Goal: Download file/media

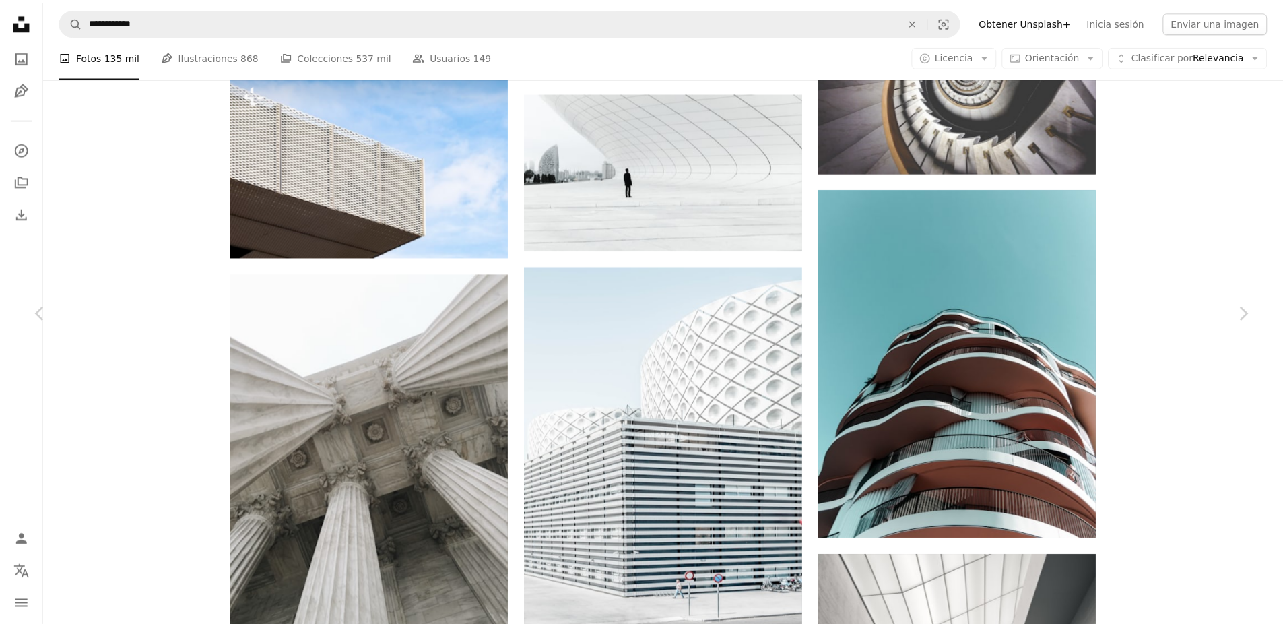
scroll to position [27554, 0]
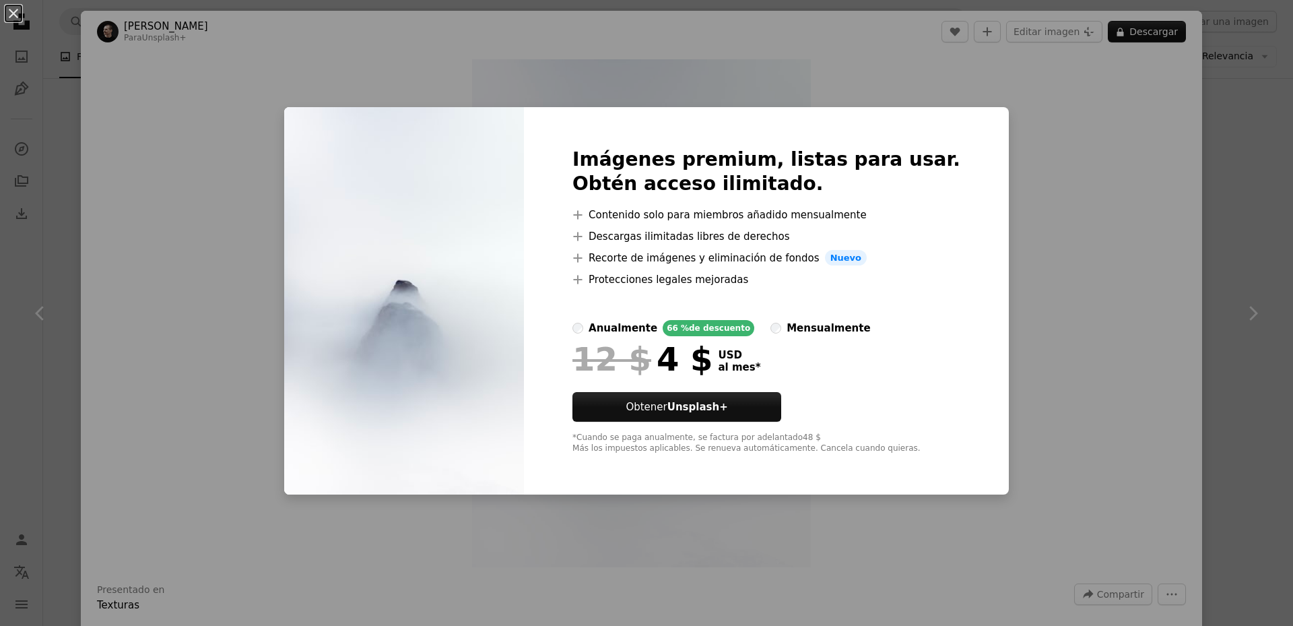
click at [1227, 129] on div "An X shape Imágenes premium, listas para usar. Obtén acceso ilimitado. A plus s…" at bounding box center [646, 313] width 1293 height 626
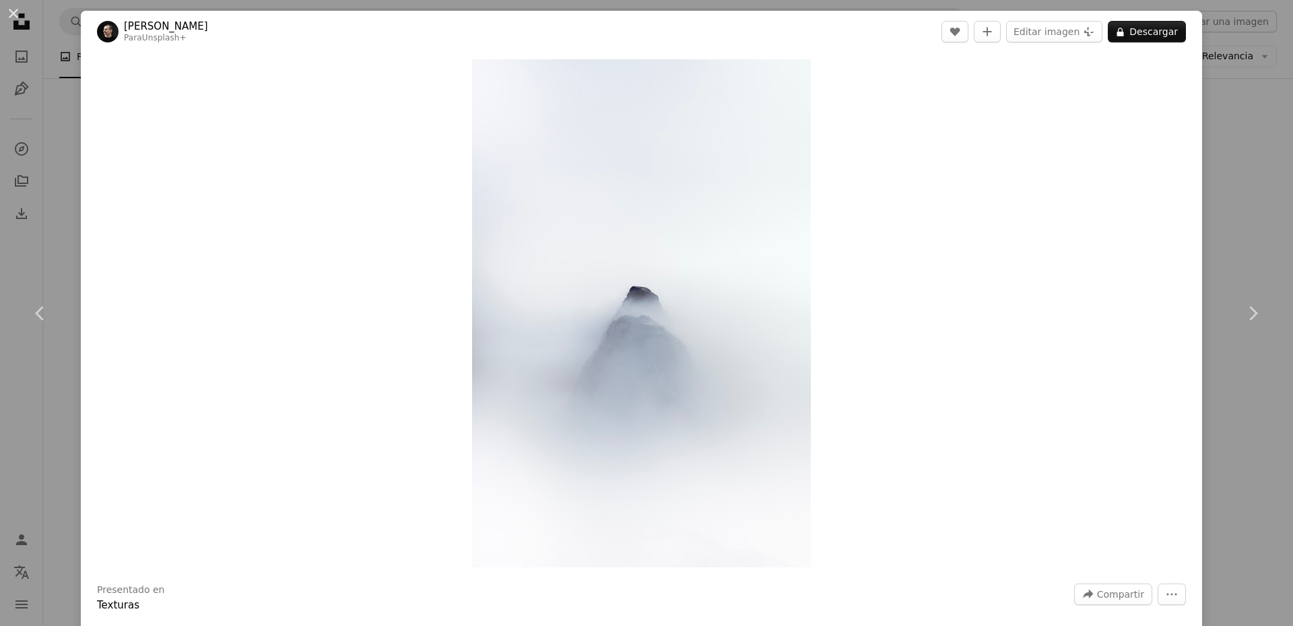
click at [1192, 74] on div "Zoom in" at bounding box center [642, 313] width 1122 height 521
click at [1202, 155] on div "An X shape Chevron left Chevron right [PERSON_NAME] Para Unsplash+ A heart A pl…" at bounding box center [646, 313] width 1293 height 626
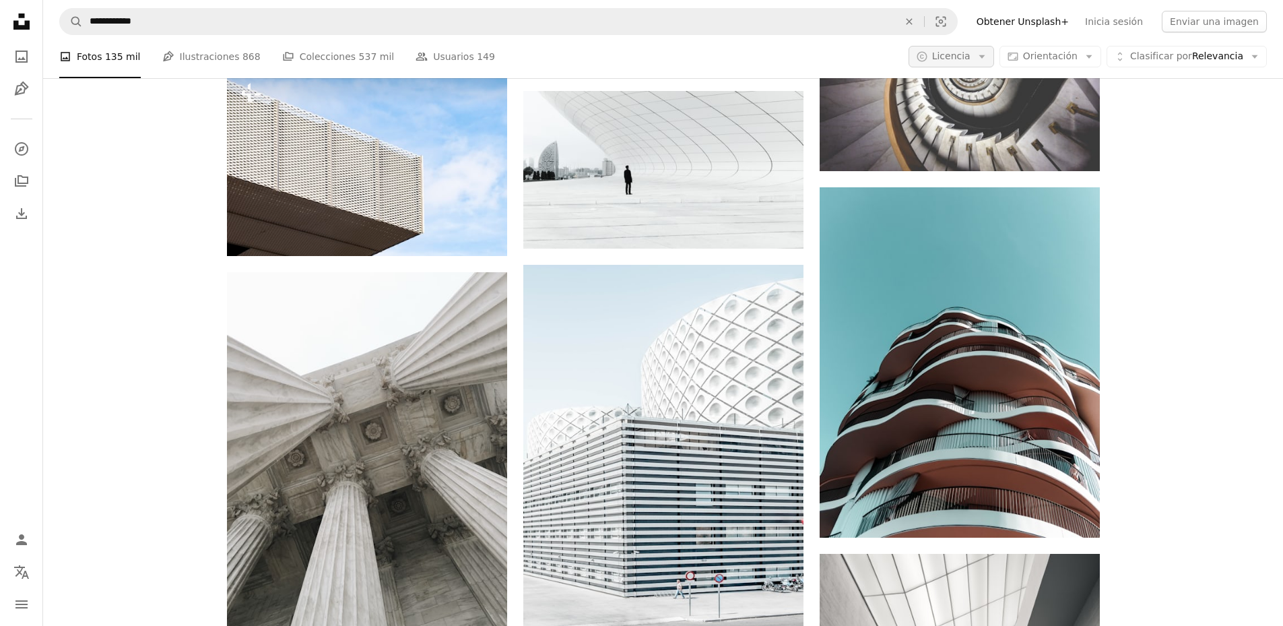
click at [988, 57] on icon "Arrow down" at bounding box center [982, 57] width 12 height 12
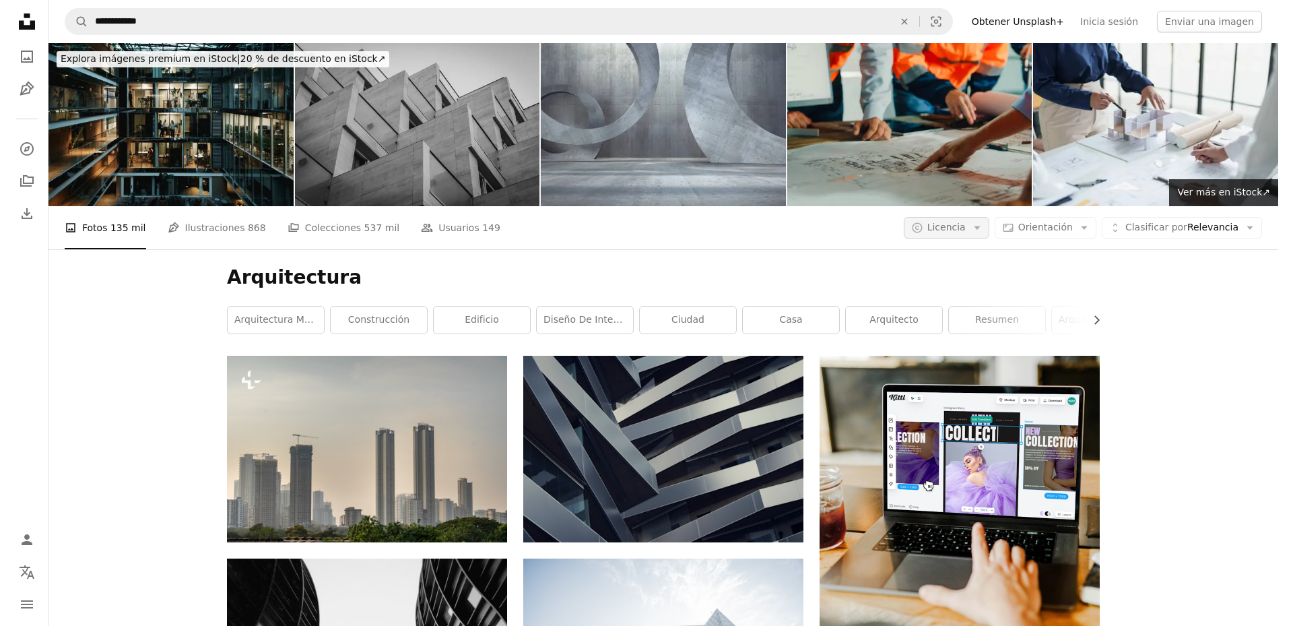
scroll to position [27554, 0]
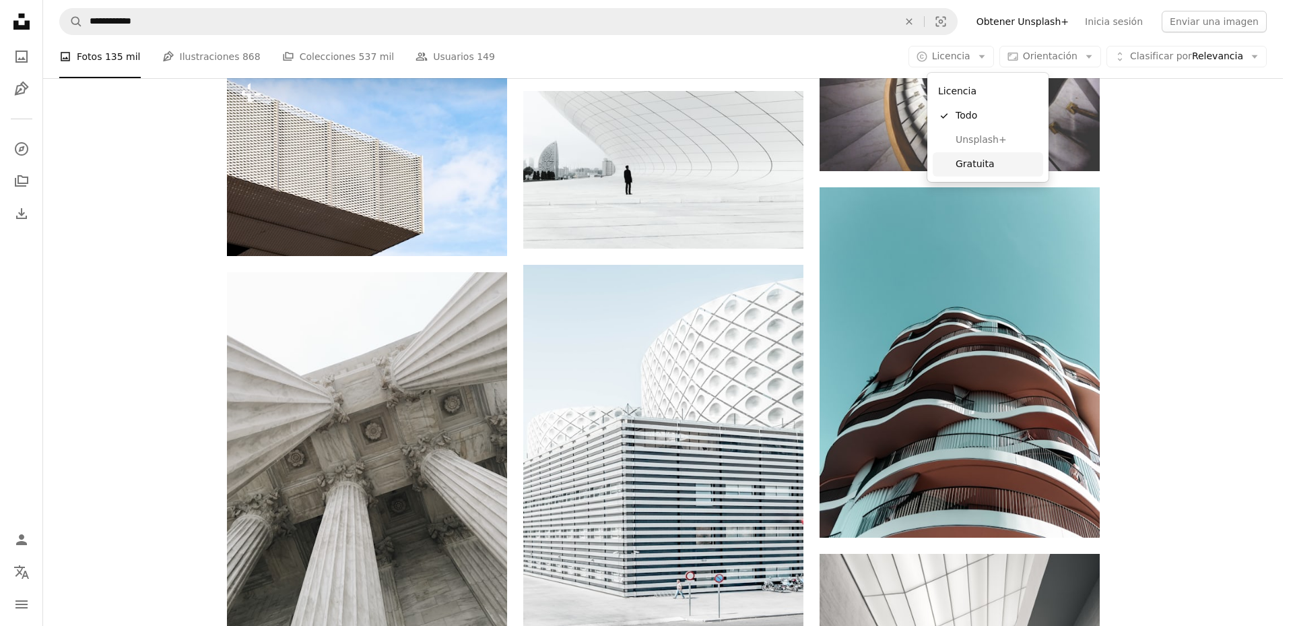
click at [987, 167] on span "Gratuita" at bounding box center [997, 164] width 82 height 13
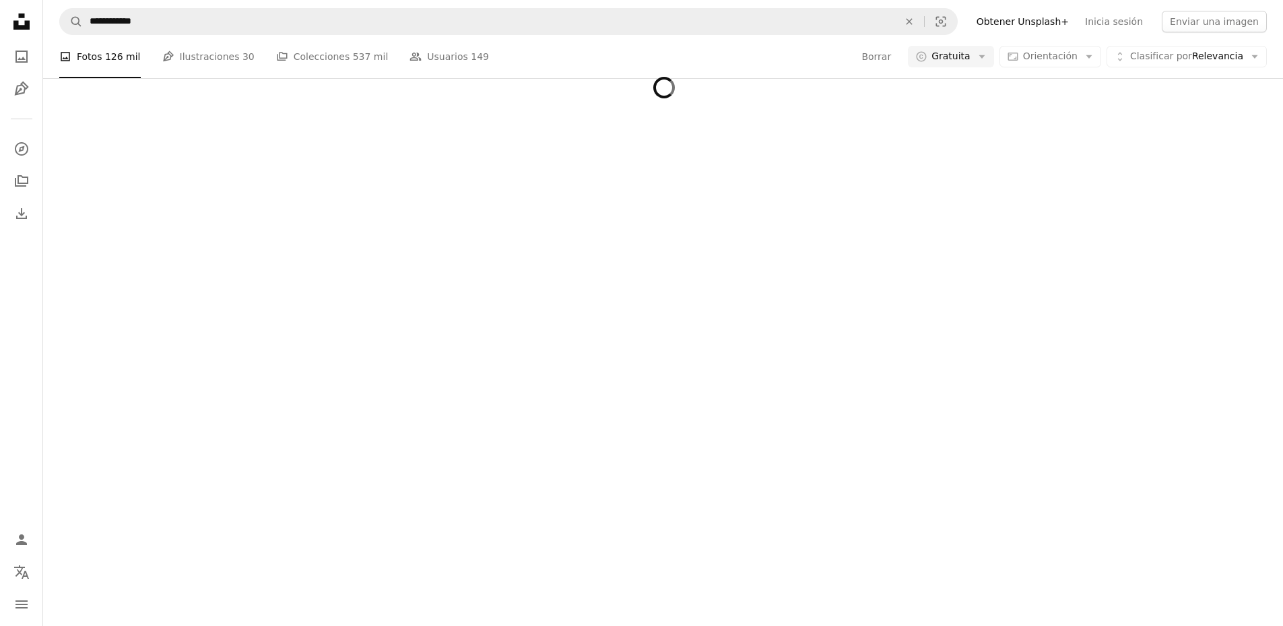
scroll to position [1549, 0]
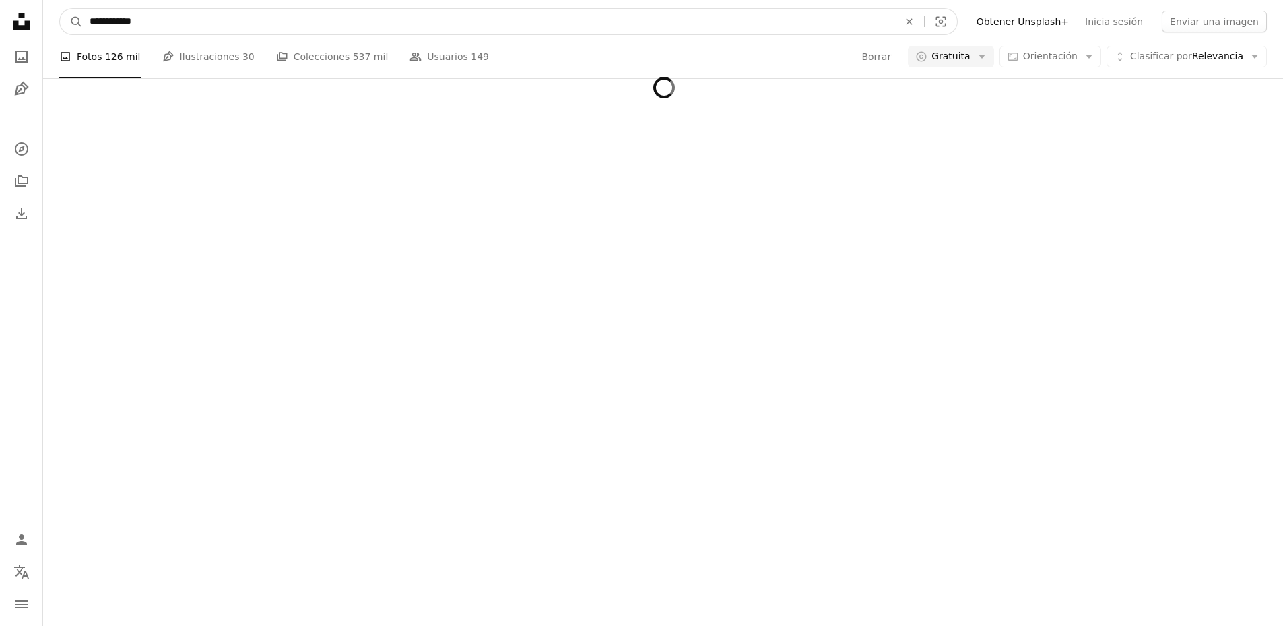
click at [158, 20] on input "**********" at bounding box center [489, 22] width 812 height 26
click at [60, 9] on button "A magnifying glass" at bounding box center [71, 22] width 23 height 26
click at [348, 24] on input "**********" at bounding box center [489, 22] width 812 height 26
click at [60, 9] on button "A magnifying glass" at bounding box center [71, 22] width 23 height 26
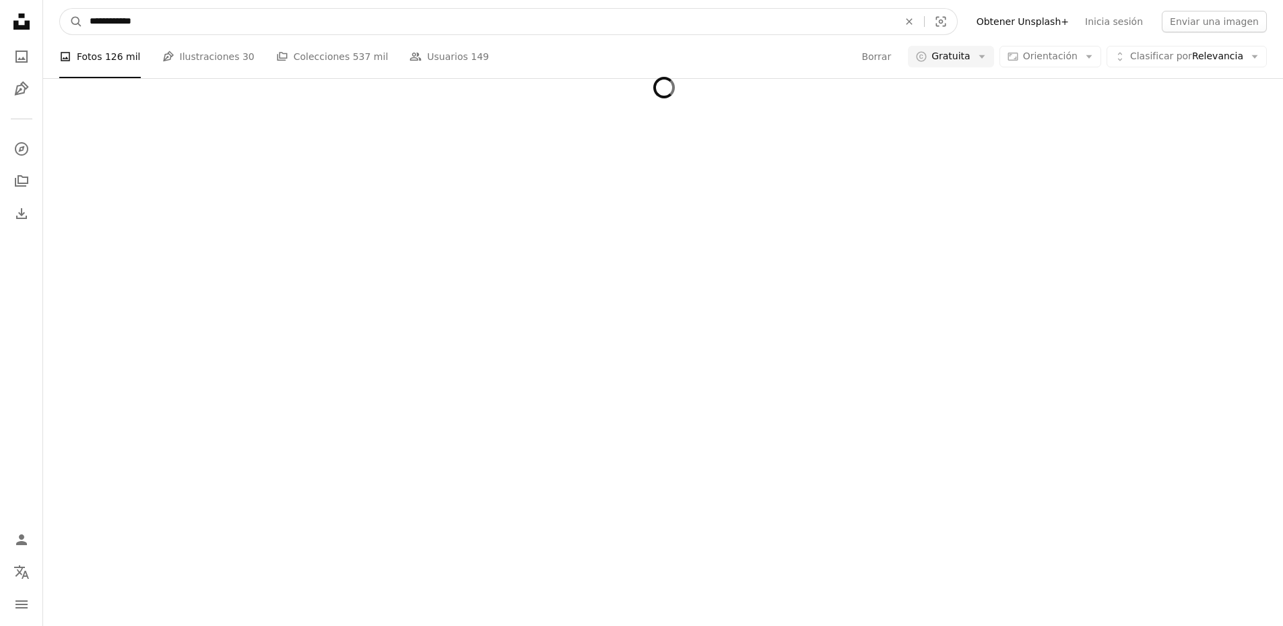
scroll to position [0, 0]
click at [80, 20] on icon "A magnifying glass" at bounding box center [71, 21] width 23 height 13
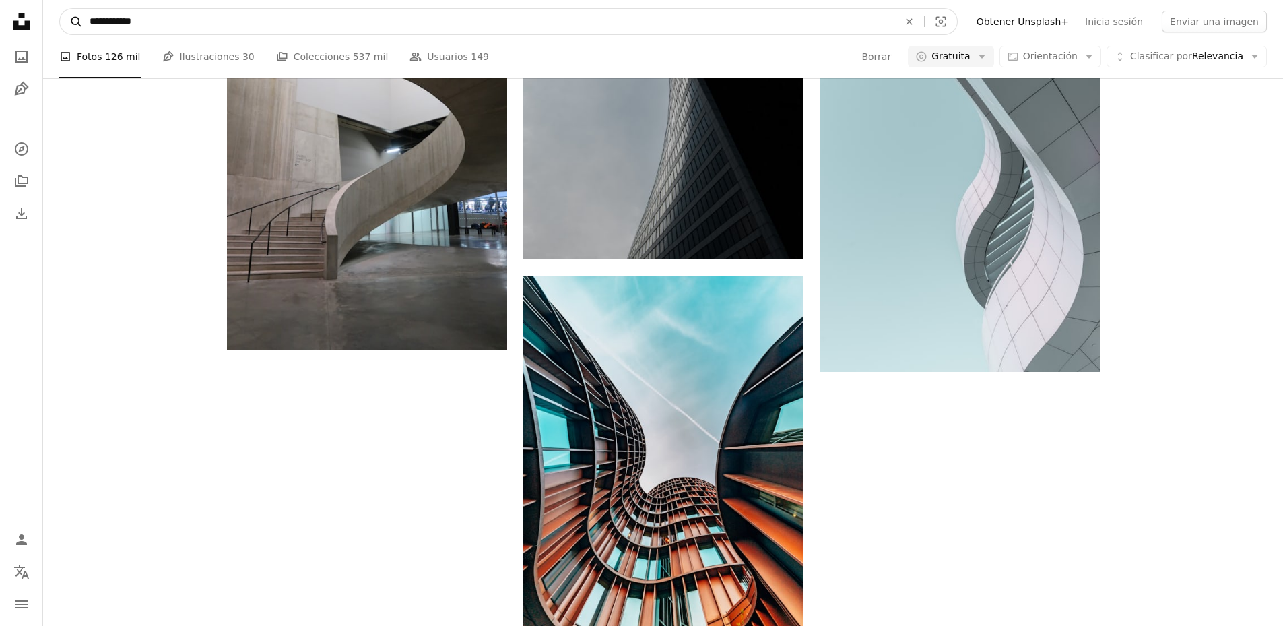
click at [76, 26] on icon "A magnifying glass" at bounding box center [71, 21] width 23 height 13
click at [77, 23] on icon "A magnifying glass" at bounding box center [71, 21] width 23 height 13
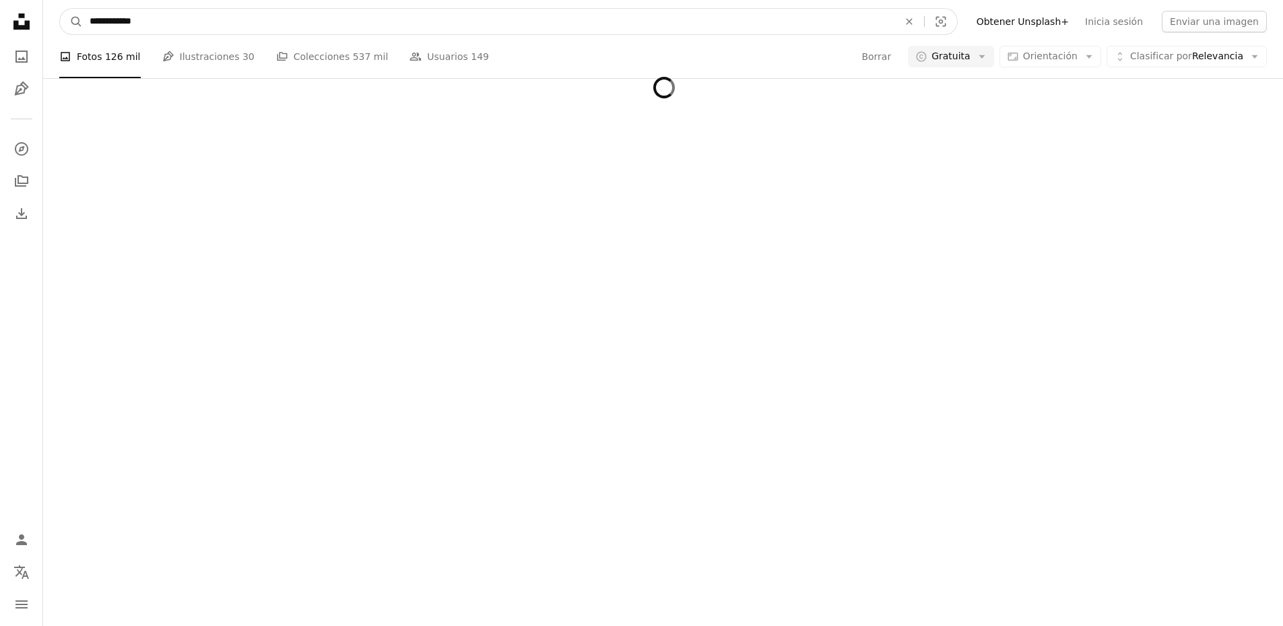
click at [224, 22] on input "**********" at bounding box center [489, 22] width 812 height 26
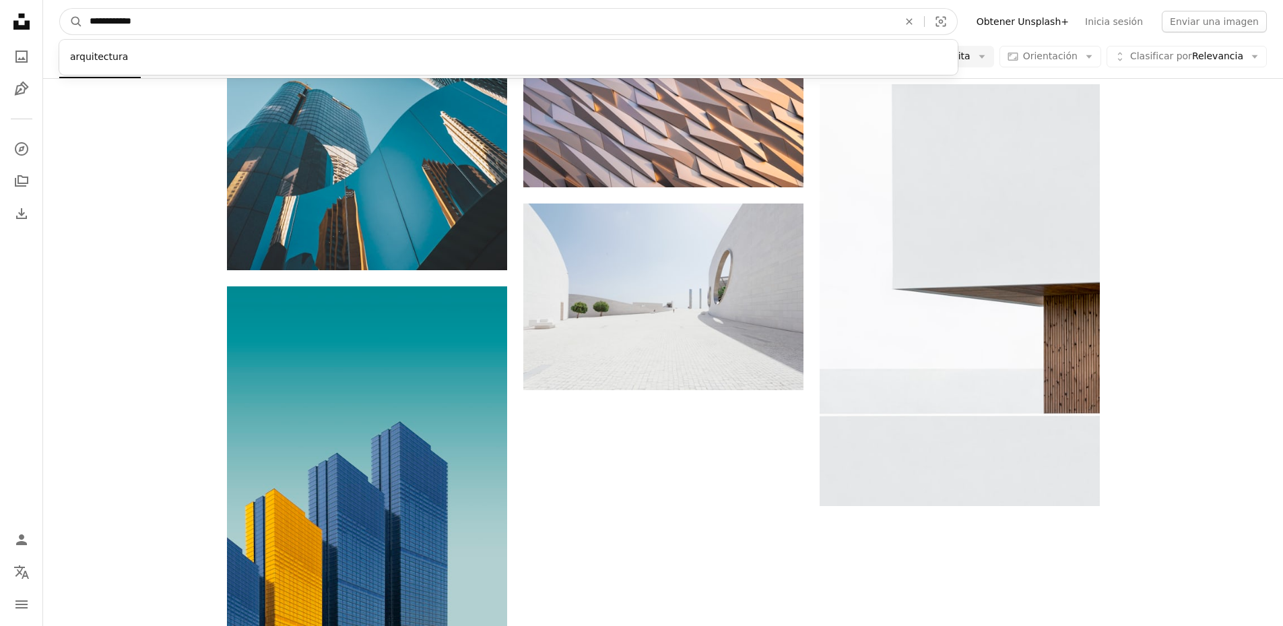
click at [159, 18] on input "**********" at bounding box center [489, 22] width 812 height 26
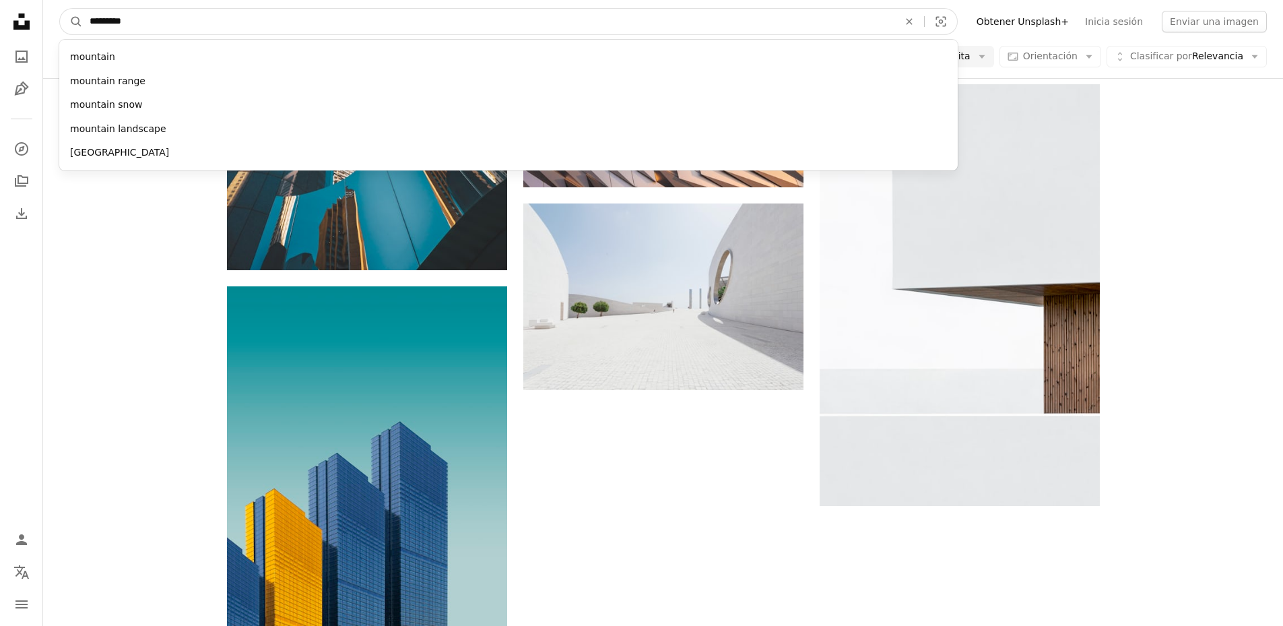
type input "********"
click at [60, 9] on button "A magnifying glass" at bounding box center [71, 22] width 23 height 26
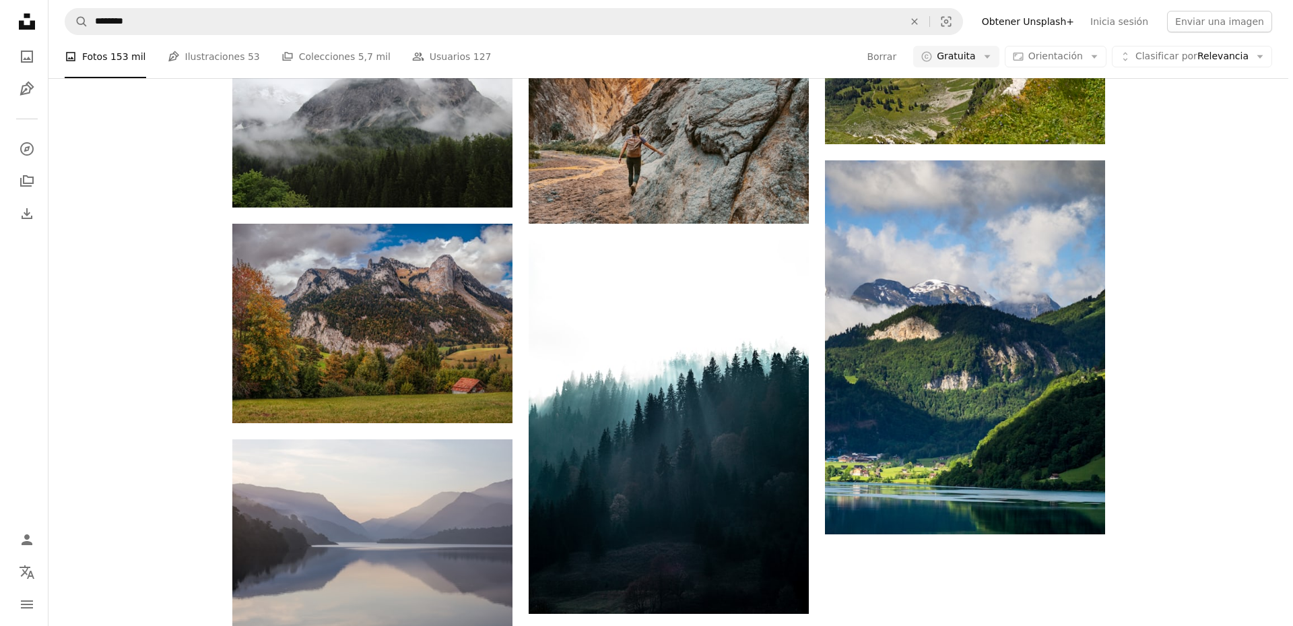
scroll to position [19573, 0]
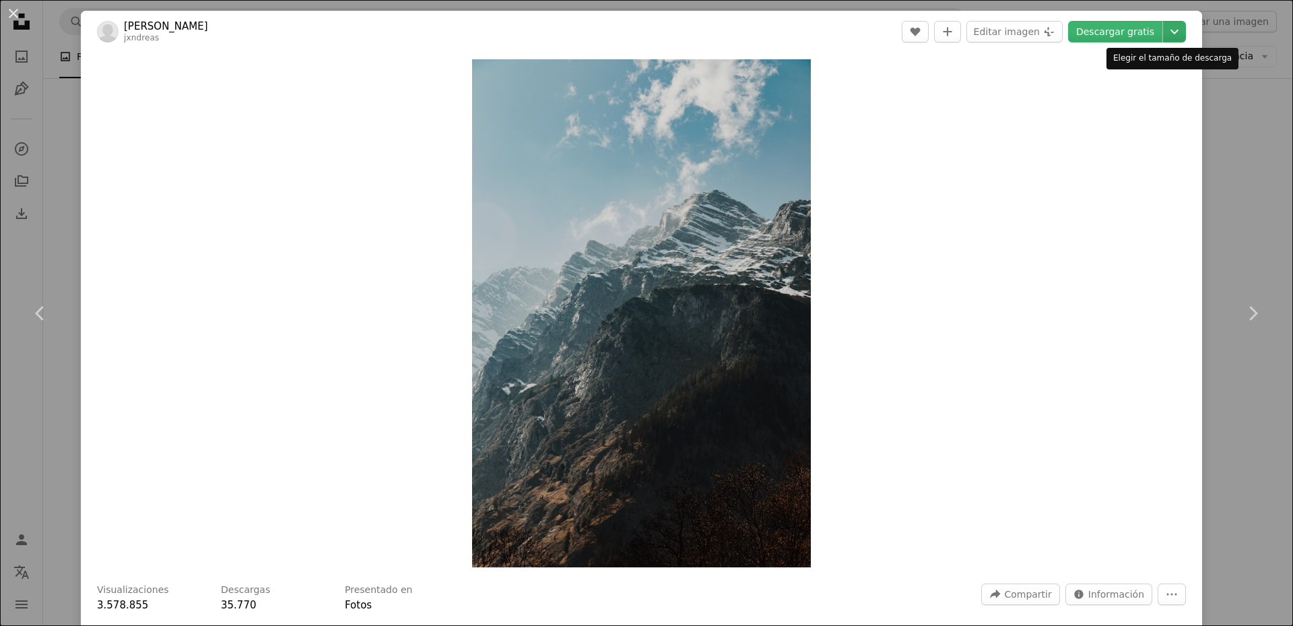
click at [1171, 32] on icon "Elegir el tamaño de descarga" at bounding box center [1175, 32] width 8 height 5
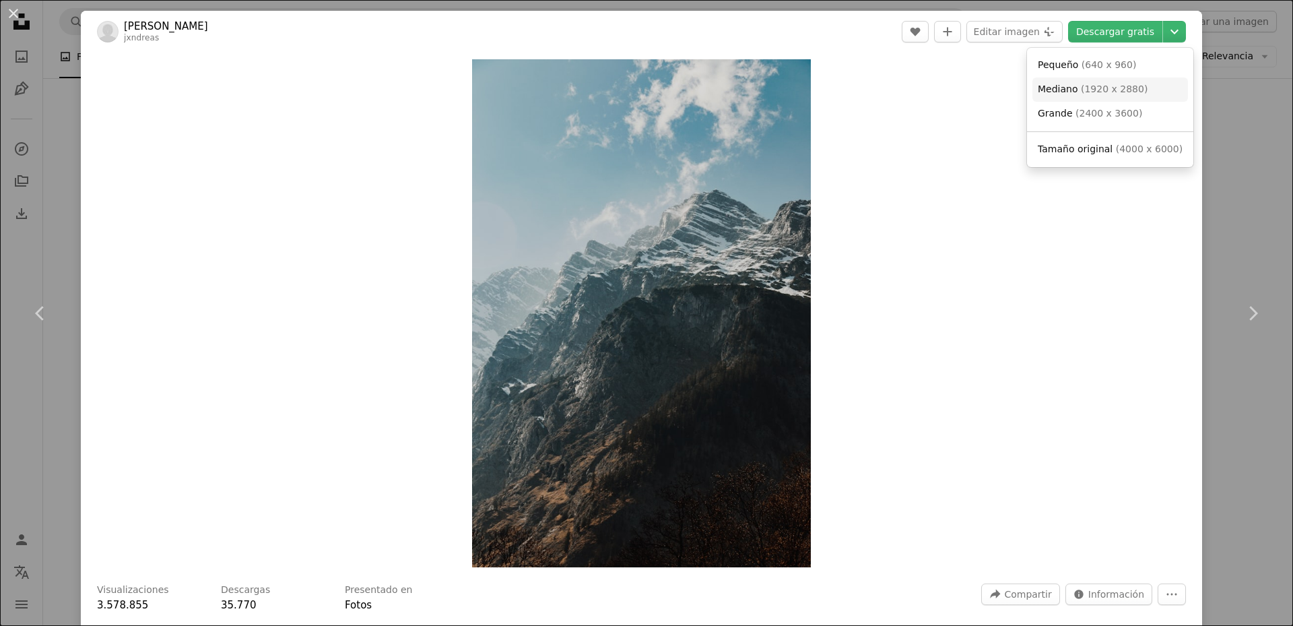
click at [1086, 90] on span "( 1920 x 2880 )" at bounding box center [1114, 89] width 67 height 11
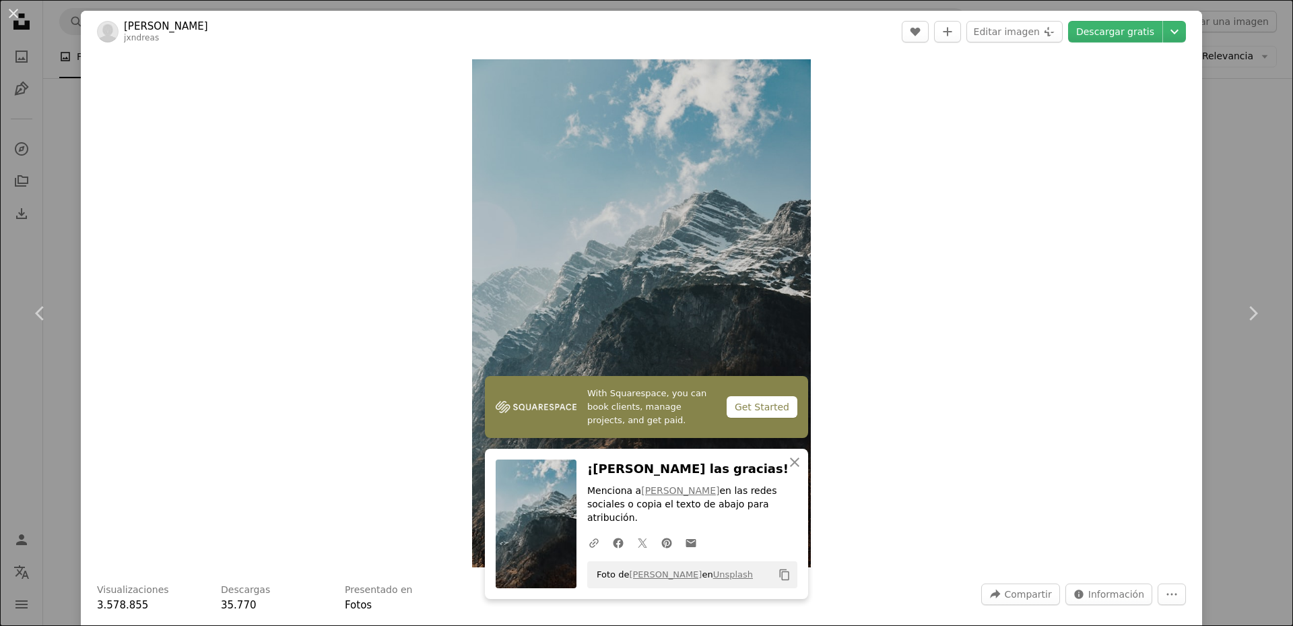
click at [1250, 221] on div "An X shape Chevron left Chevron right [PERSON_NAME] jxndreas A heart A plus sig…" at bounding box center [646, 313] width 1293 height 626
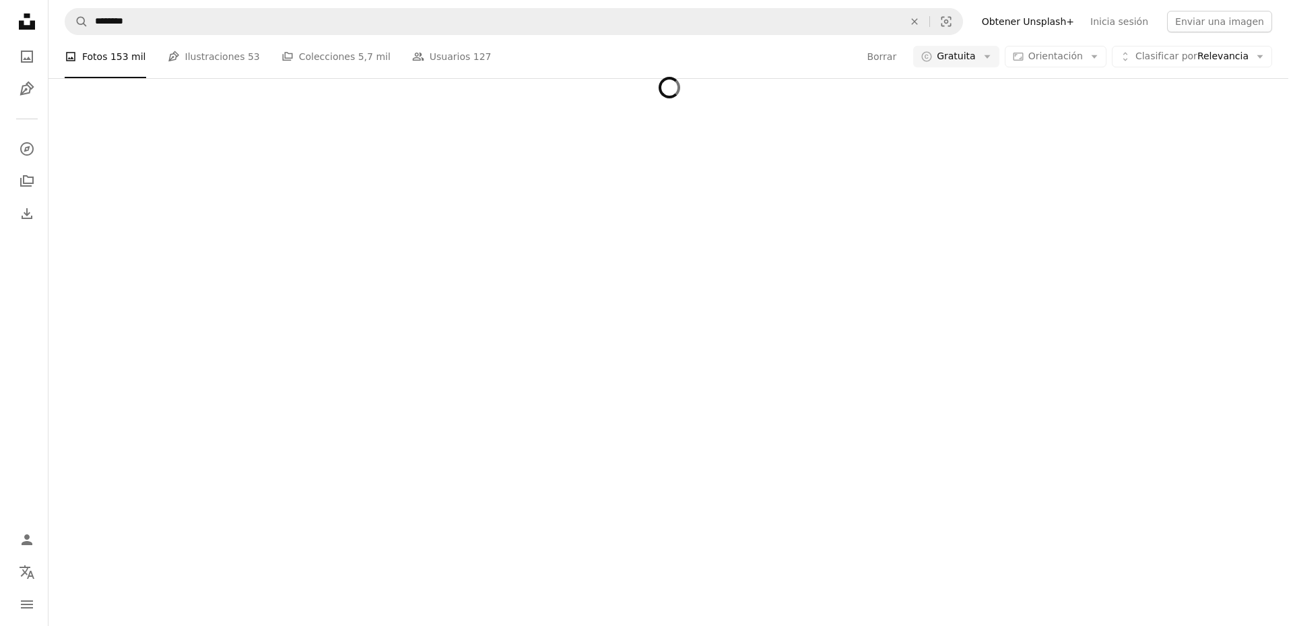
scroll to position [22553, 0]
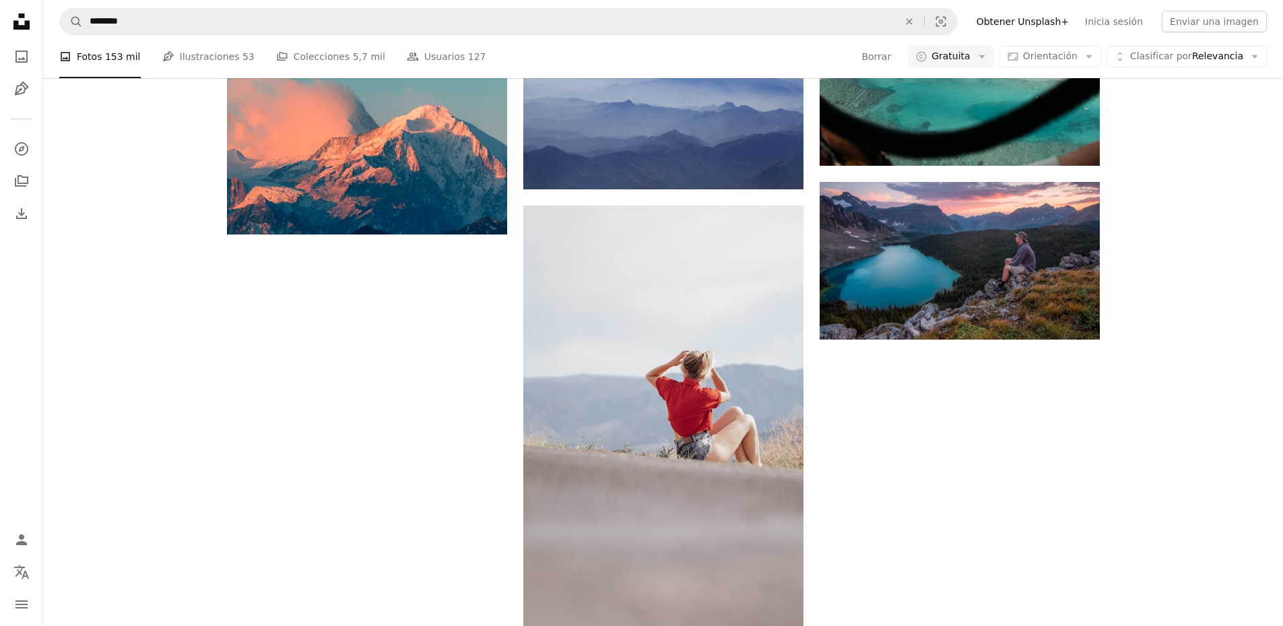
drag, startPoint x: 452, startPoint y: 241, endPoint x: 737, endPoint y: 321, distance: 296.2
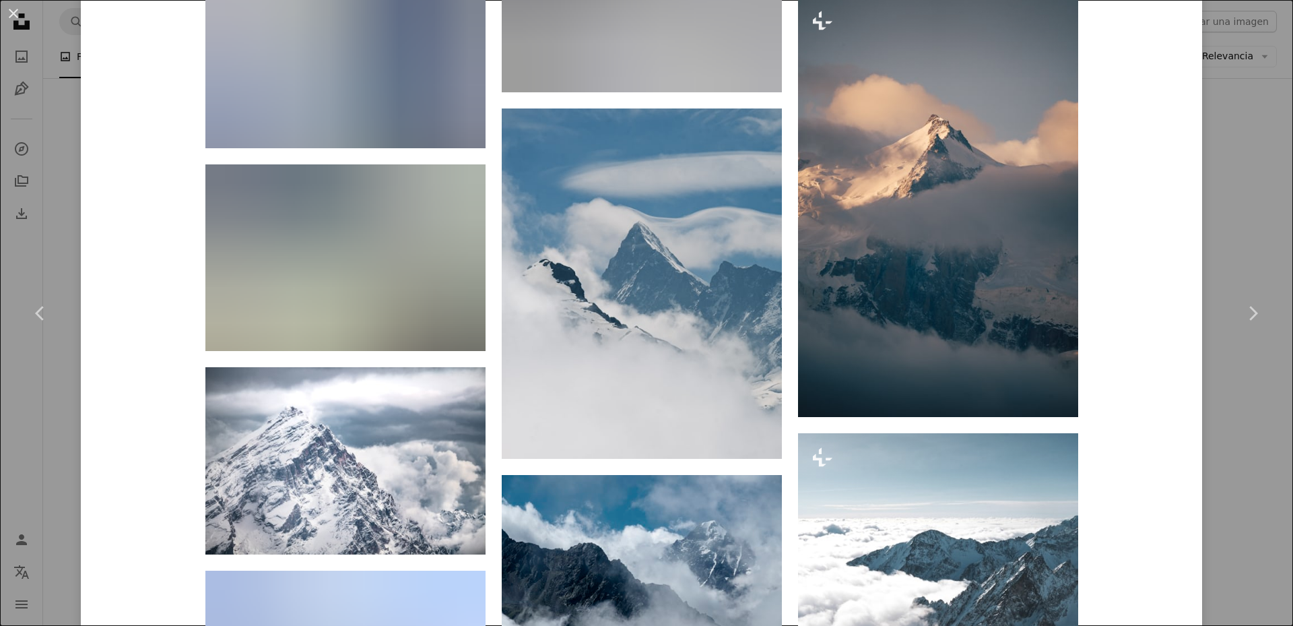
scroll to position [3369, 0]
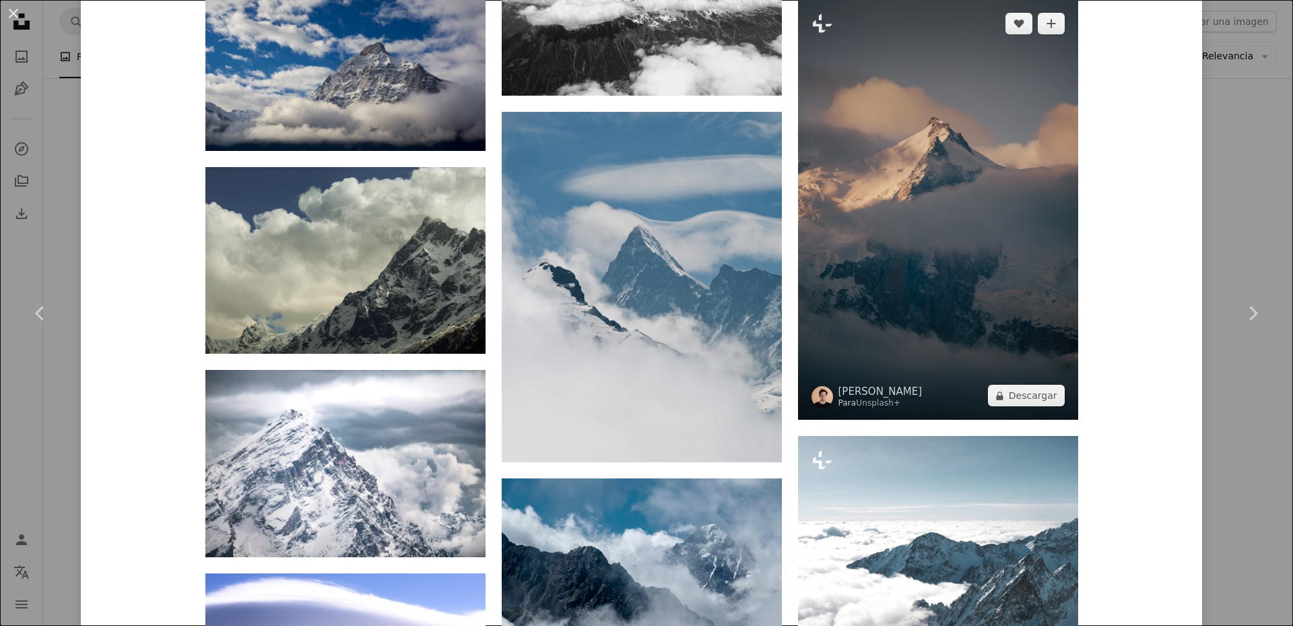
click at [971, 288] on img at bounding box center [938, 209] width 280 height 420
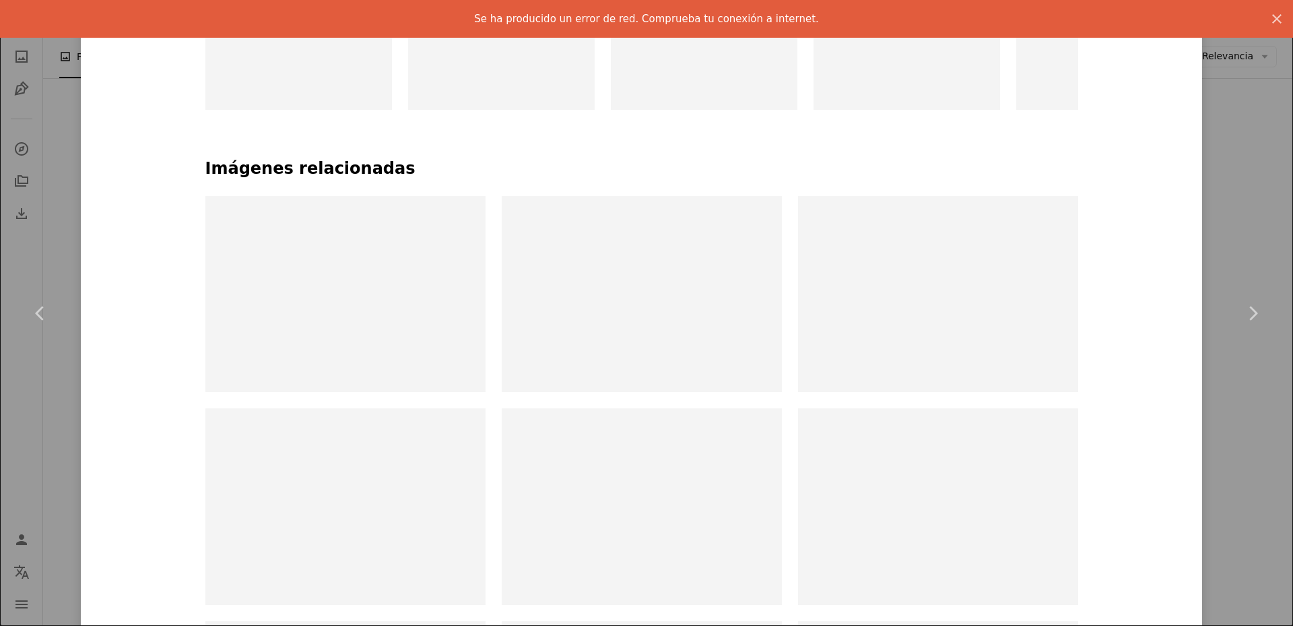
scroll to position [725, 0]
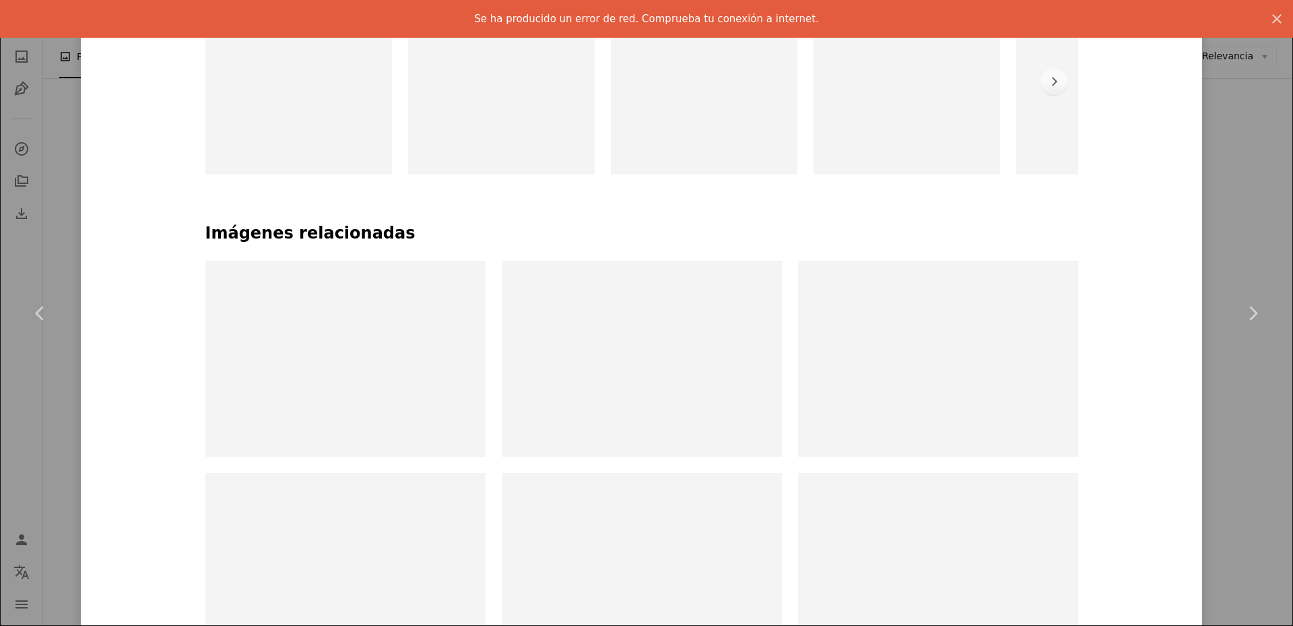
click at [15, 16] on div "Se ha producido un error de red. Comprueba tu conexión a internet." at bounding box center [647, 19] width 1272 height 16
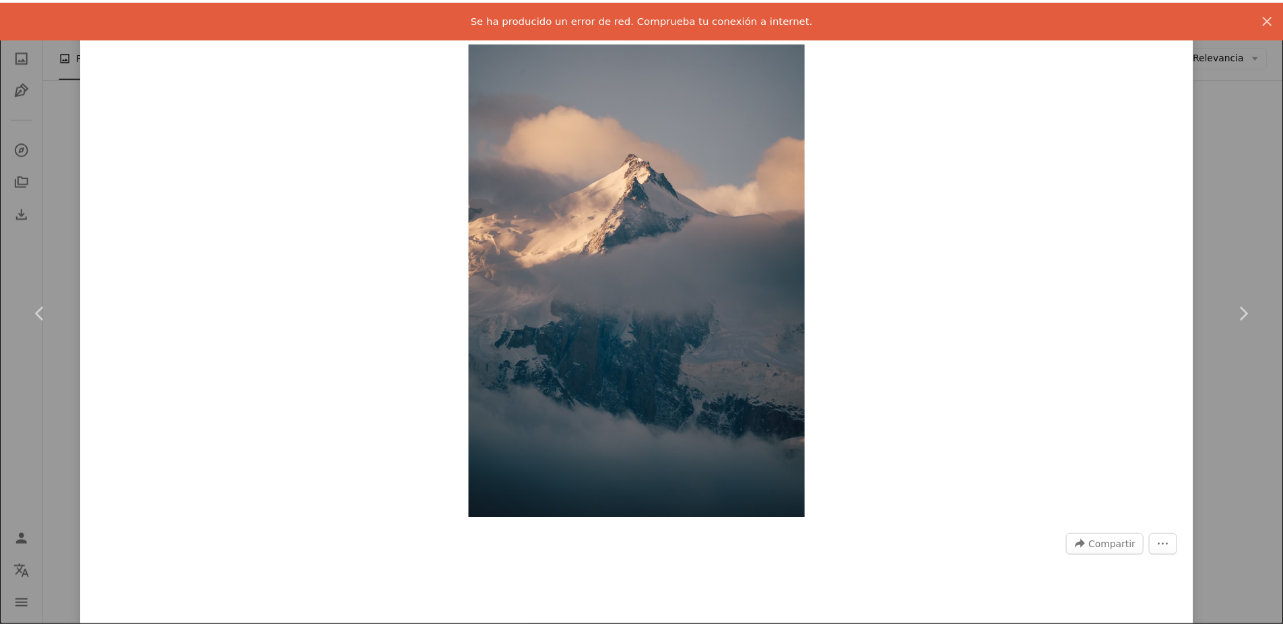
scroll to position [0, 0]
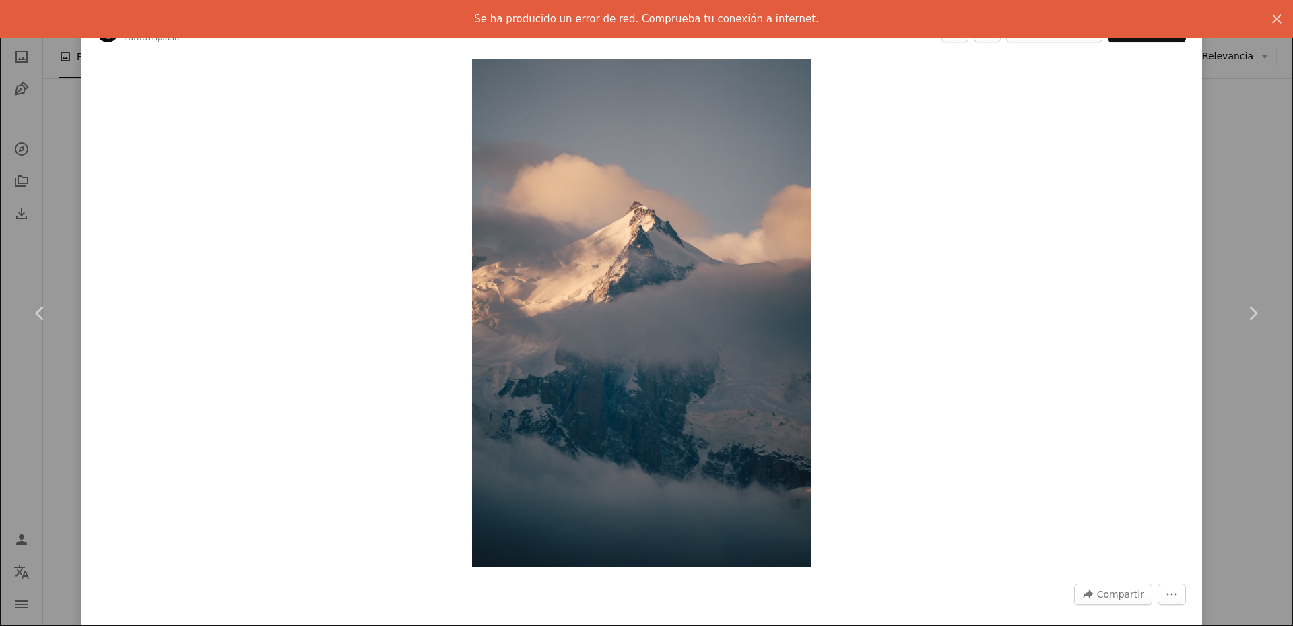
click at [1247, 22] on div "Se ha producido un error de red. Comprueba tu conexión a internet. An X shape" at bounding box center [646, 19] width 1293 height 38
click at [1243, 397] on div "An X shape Chevron left Chevron right [PERSON_NAME] Para Unsplash+ A heart A pl…" at bounding box center [646, 313] width 1293 height 626
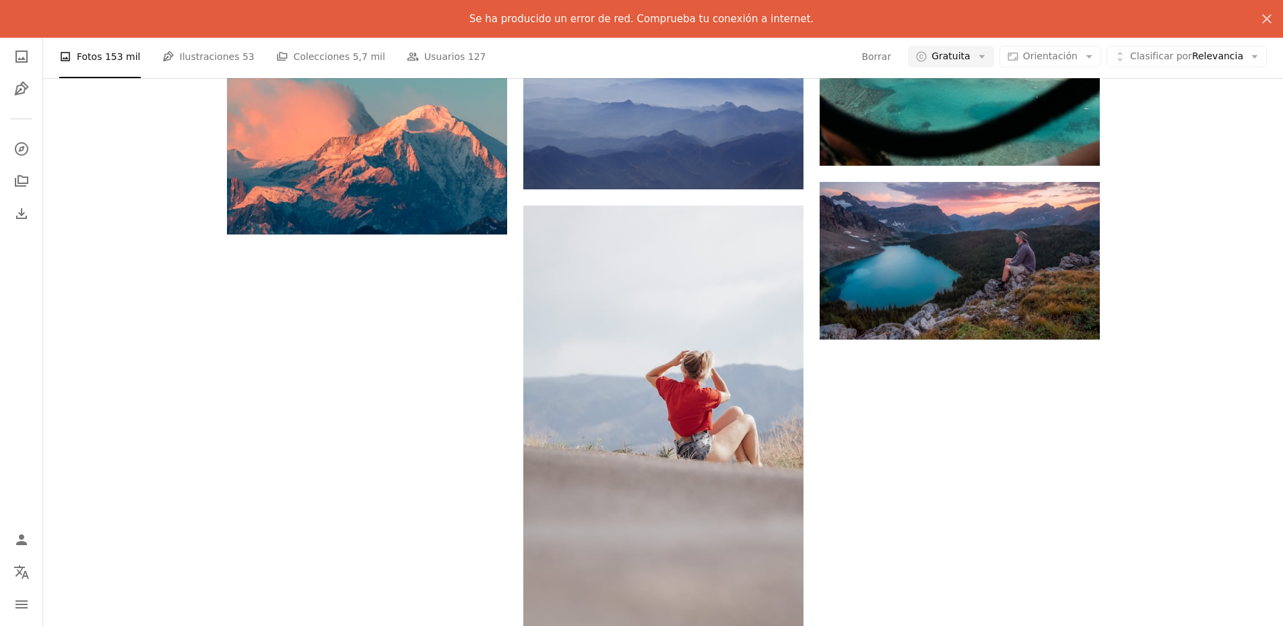
scroll to position [20802, 0]
click at [1273, 17] on icon "An X shape" at bounding box center [1267, 19] width 16 height 16
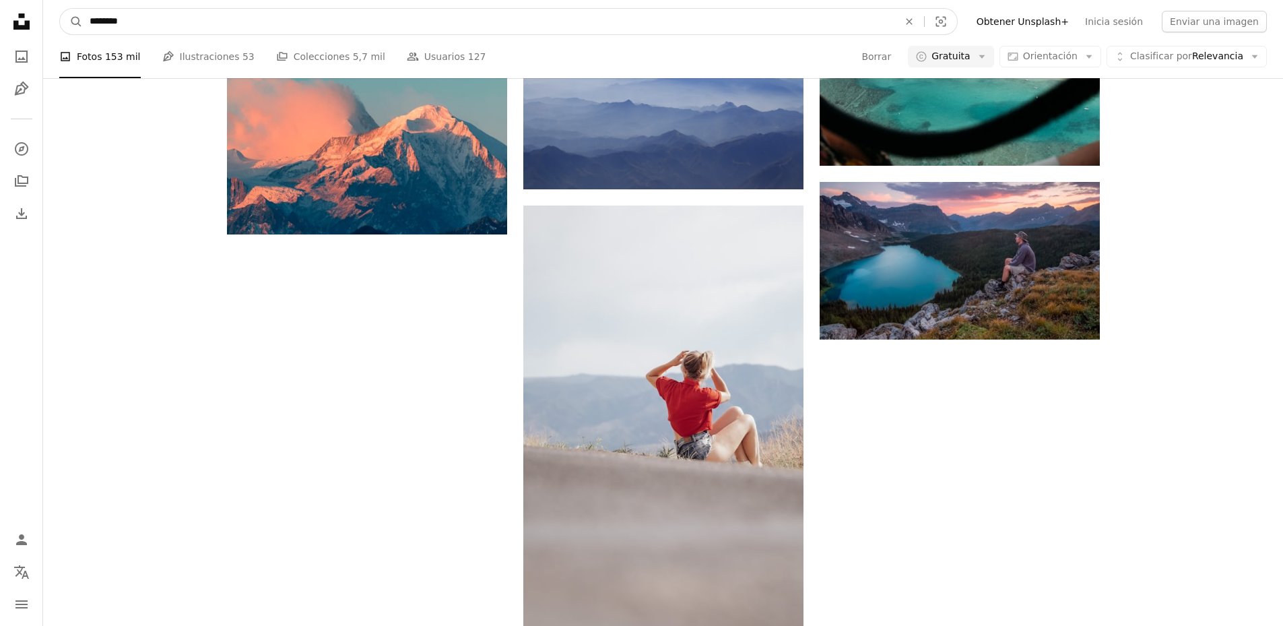
click at [134, 26] on input "********" at bounding box center [489, 22] width 812 height 26
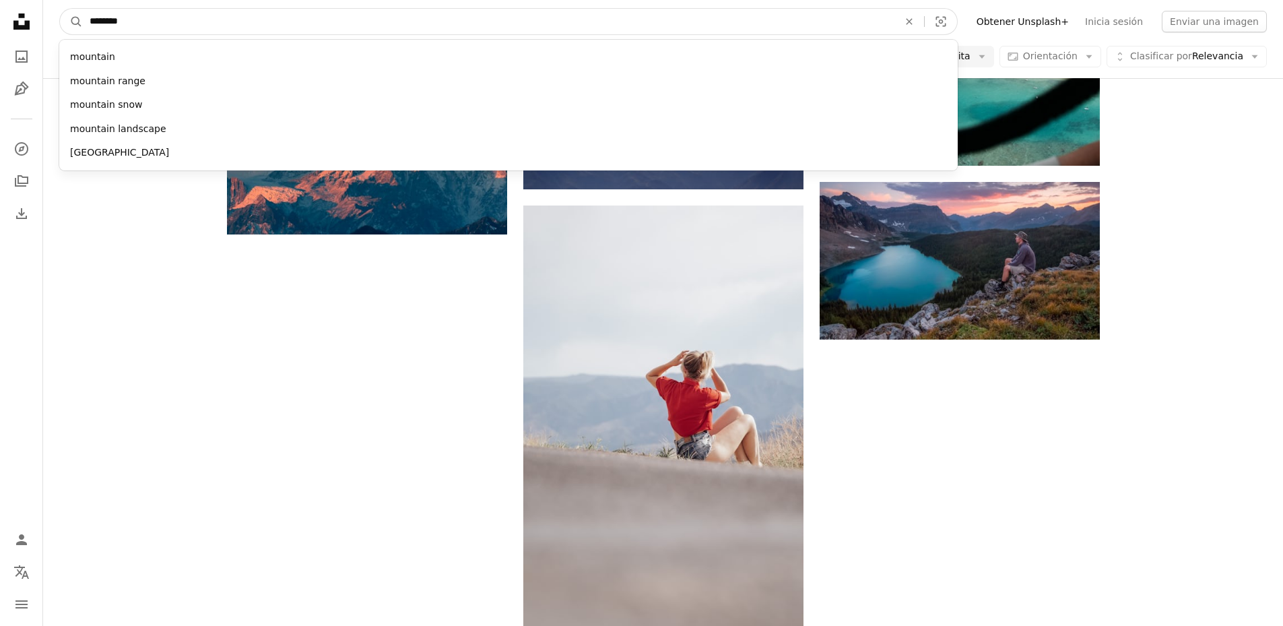
click at [134, 26] on input "********" at bounding box center [489, 22] width 812 height 26
type input "**********"
click at [60, 9] on button "A magnifying glass" at bounding box center [71, 22] width 23 height 26
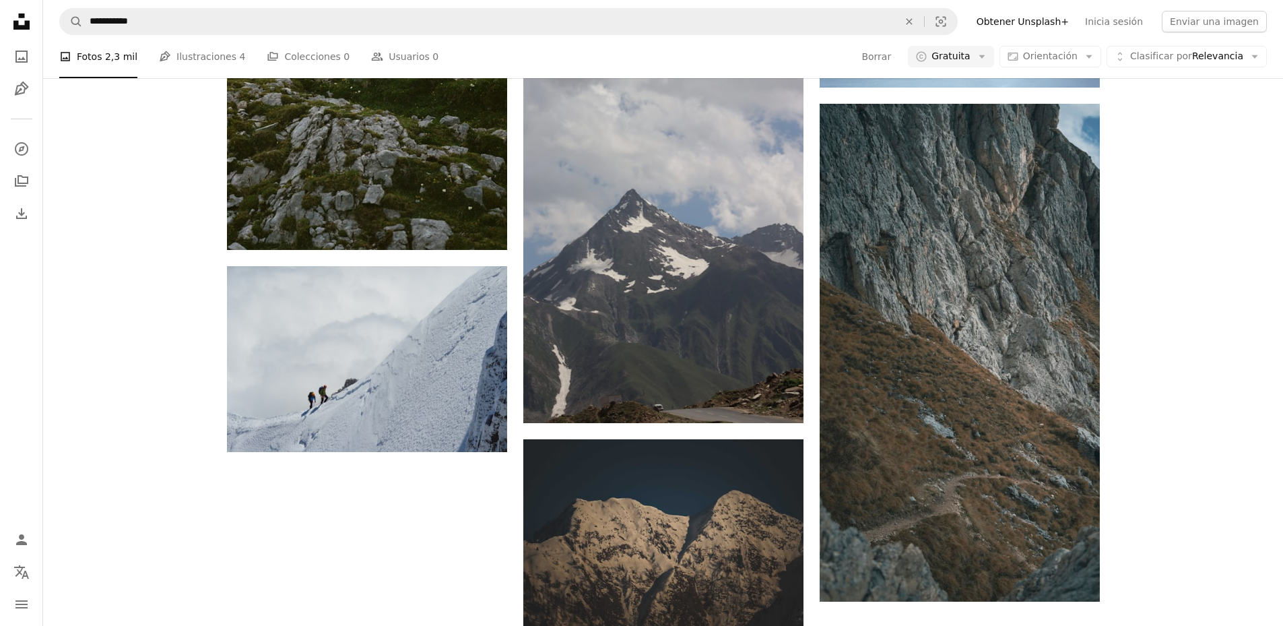
scroll to position [472, 0]
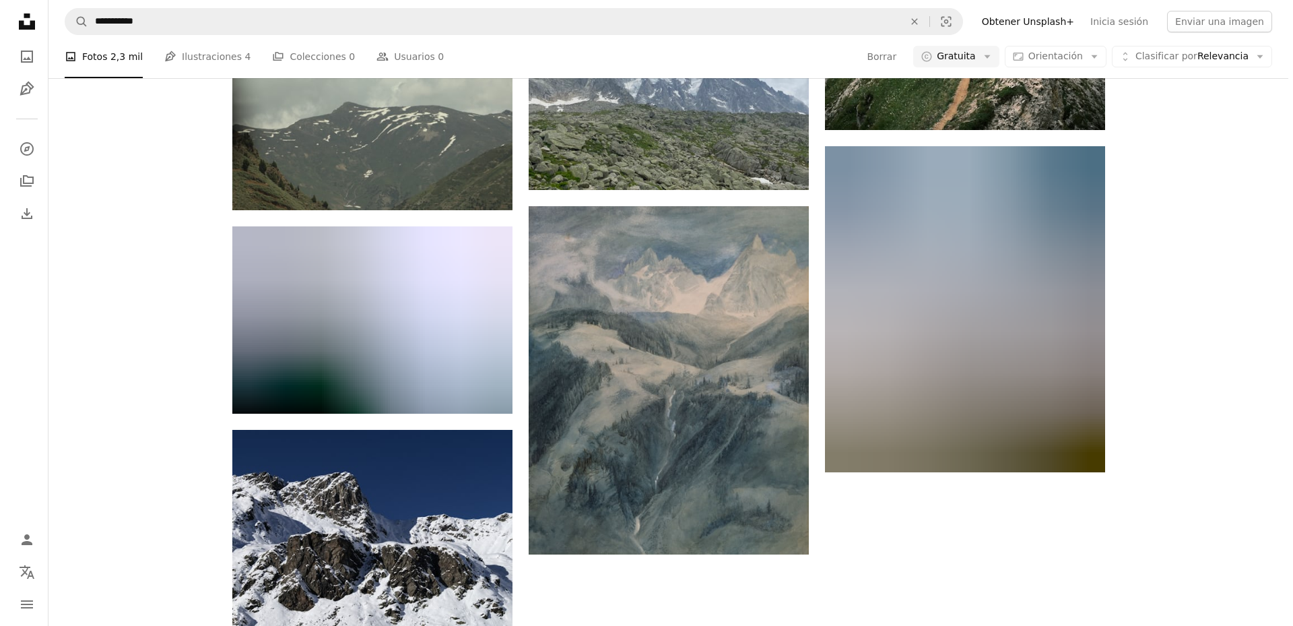
scroll to position [667, 0]
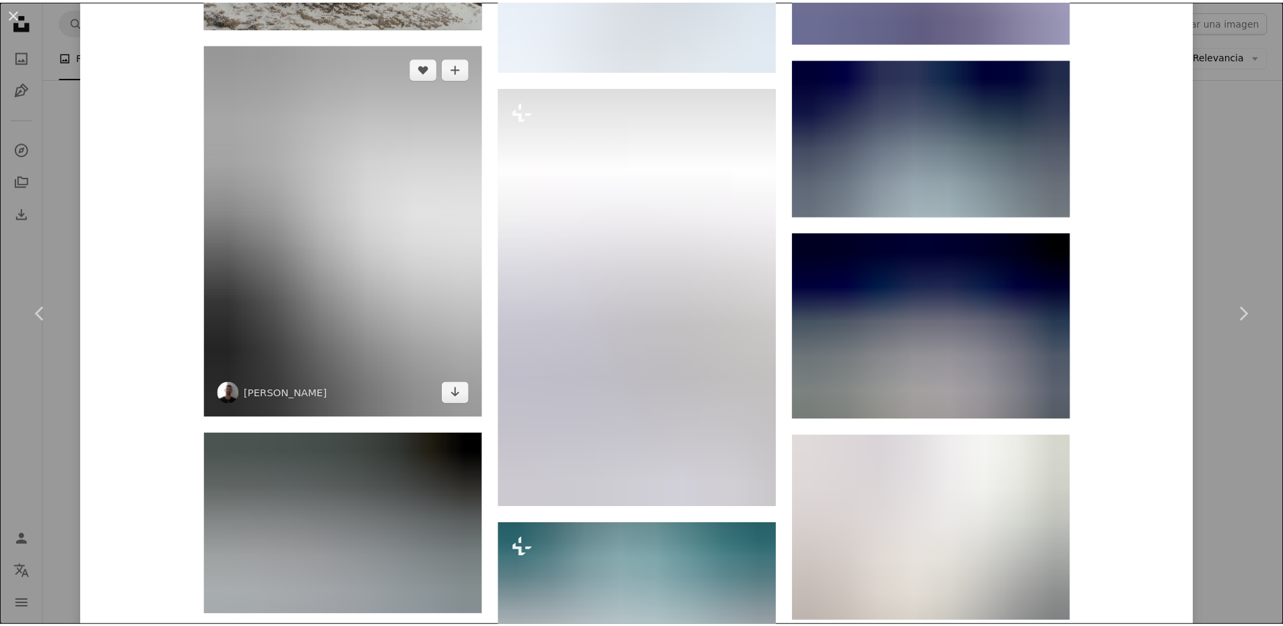
scroll to position [12675, 0]
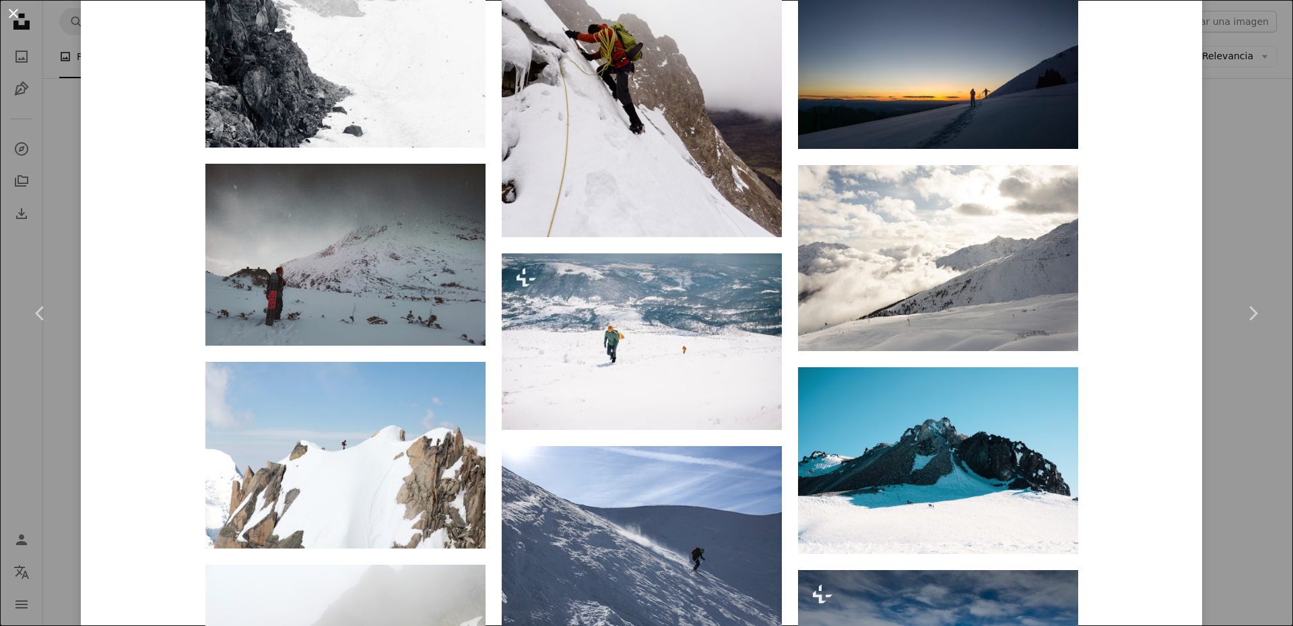
click at [14, 13] on button "An X shape" at bounding box center [13, 13] width 16 height 16
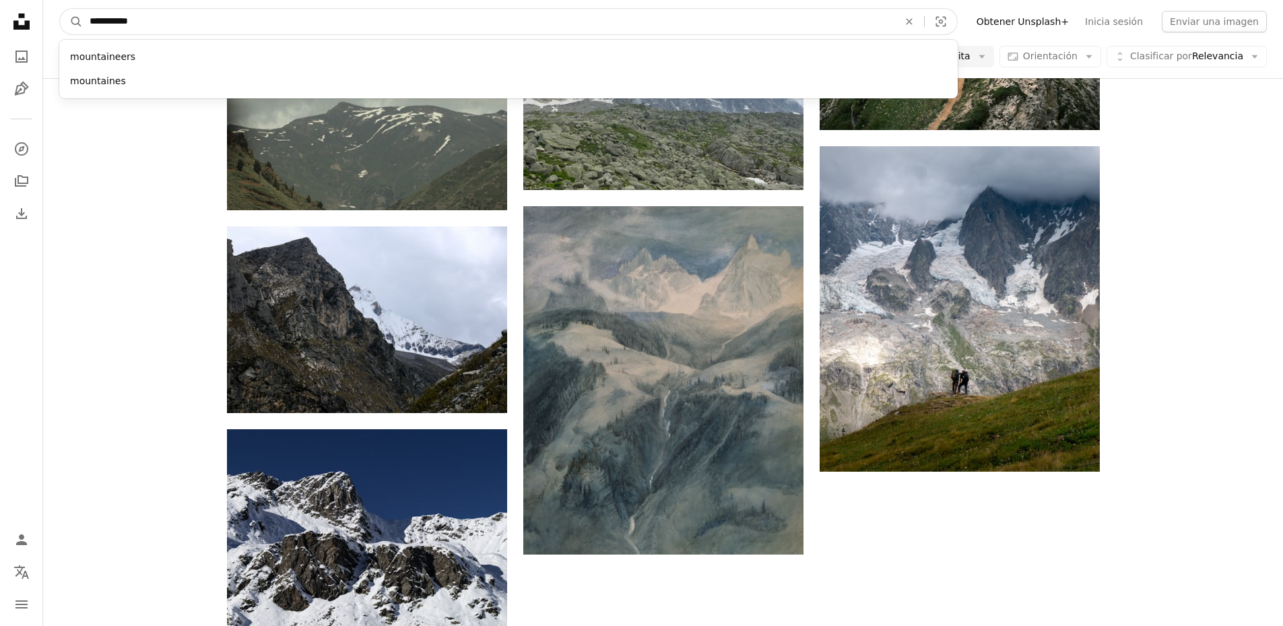
drag, startPoint x: 165, startPoint y: 26, endPoint x: 107, endPoint y: 100, distance: 94.1
click at [49, 14] on nav "**********" at bounding box center [663, 21] width 1240 height 43
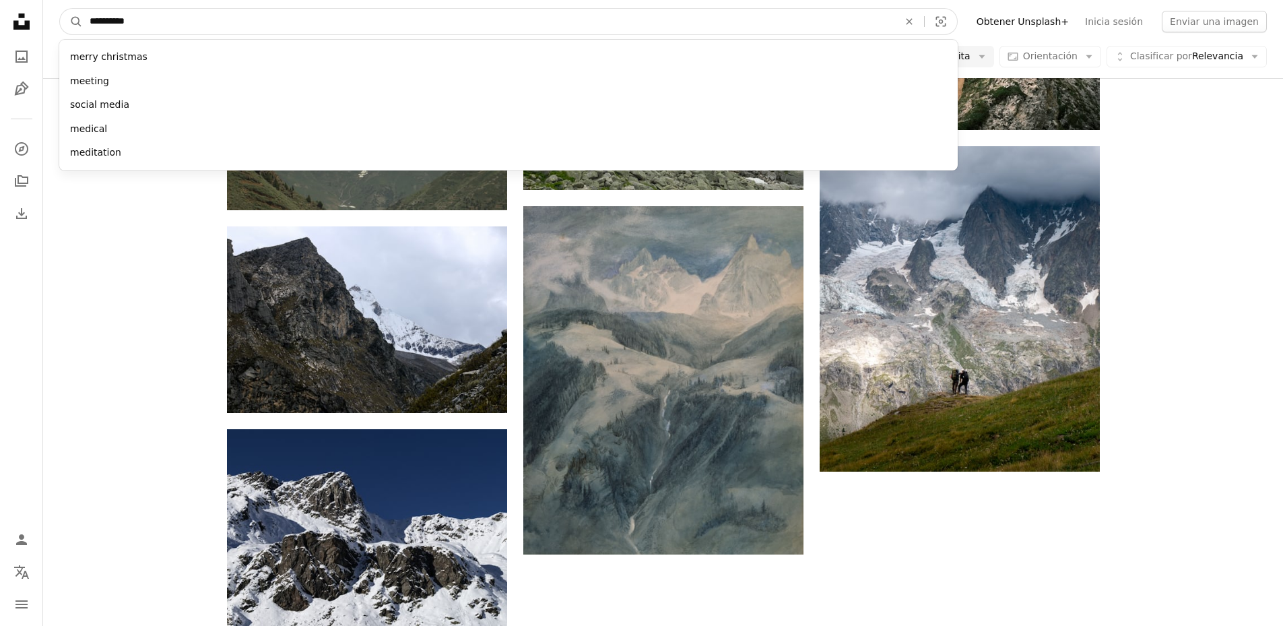
type input "**********"
click at [60, 9] on button "A magnifying glass" at bounding box center [71, 22] width 23 height 26
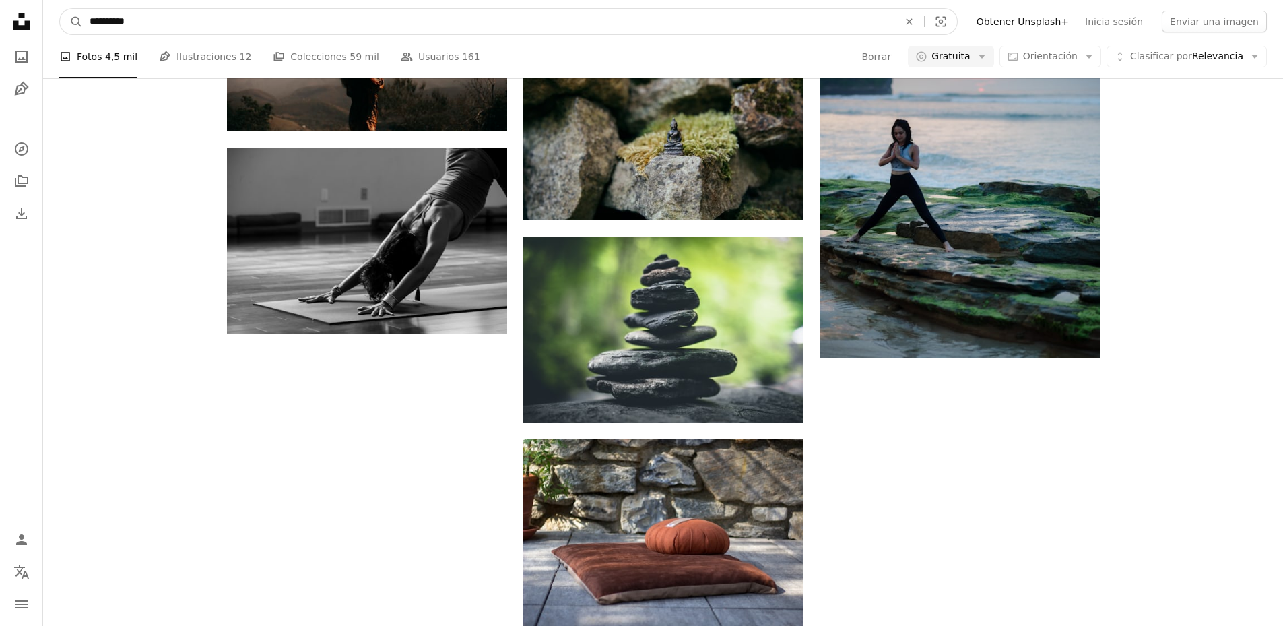
scroll to position [14562, 0]
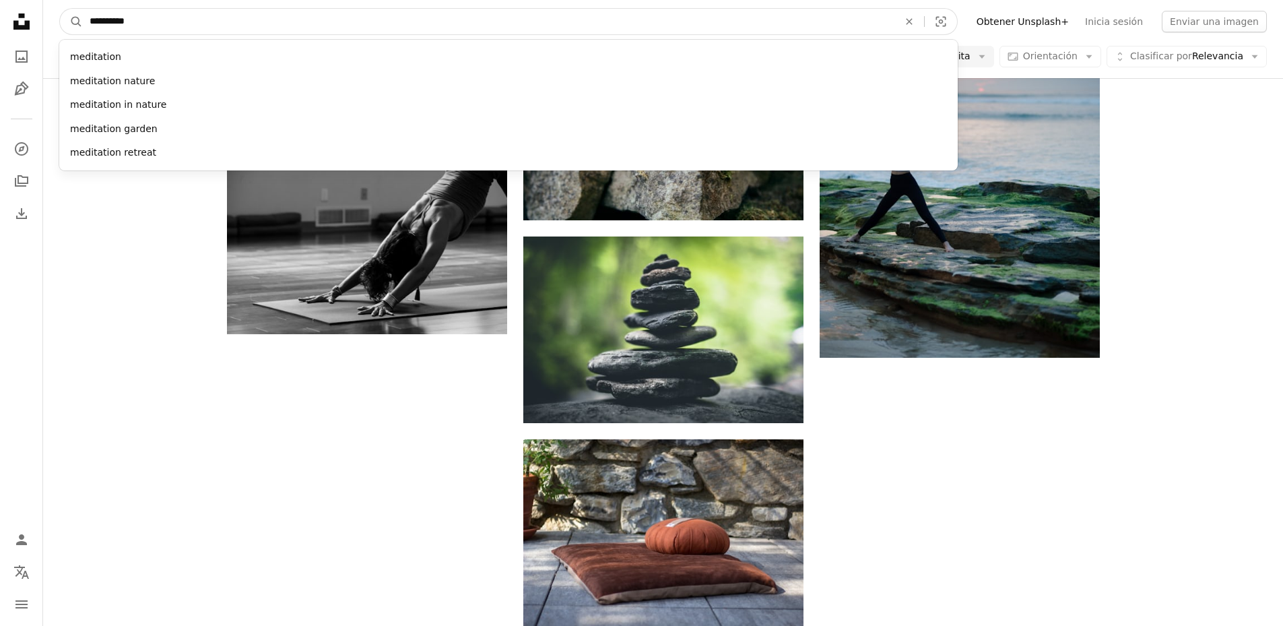
drag, startPoint x: 148, startPoint y: 24, endPoint x: -1, endPoint y: 13, distance: 149.3
type input "********"
click at [60, 9] on button "A magnifying glass" at bounding box center [71, 22] width 23 height 26
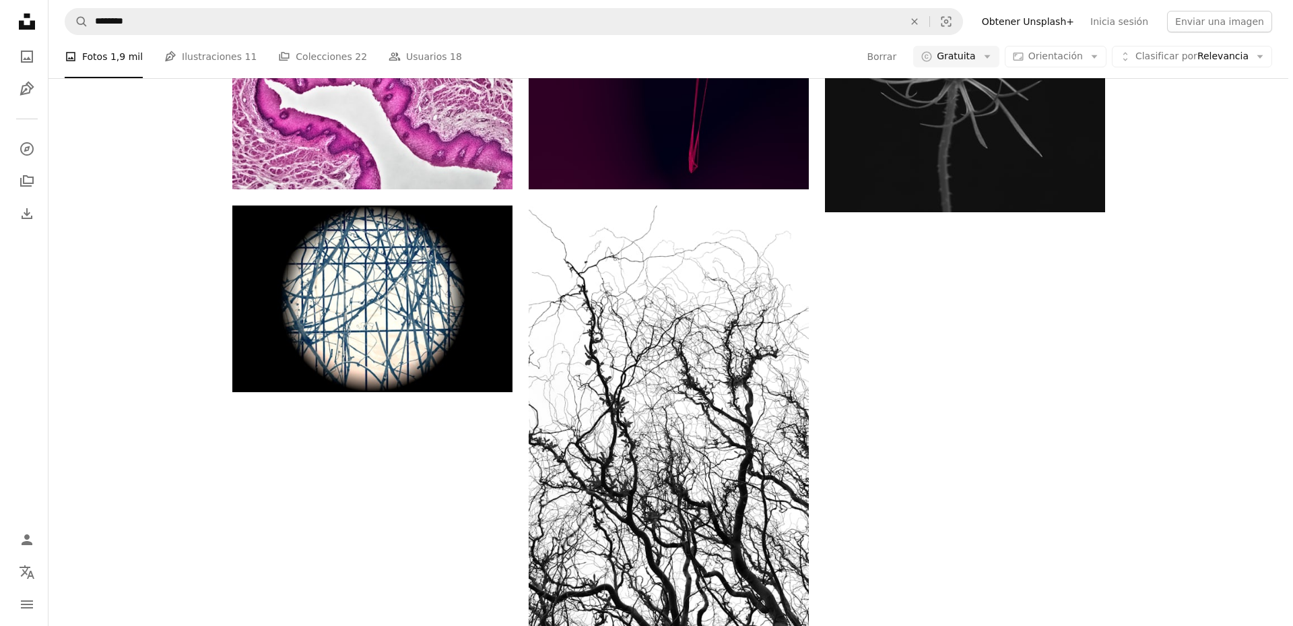
scroll to position [12665, 0]
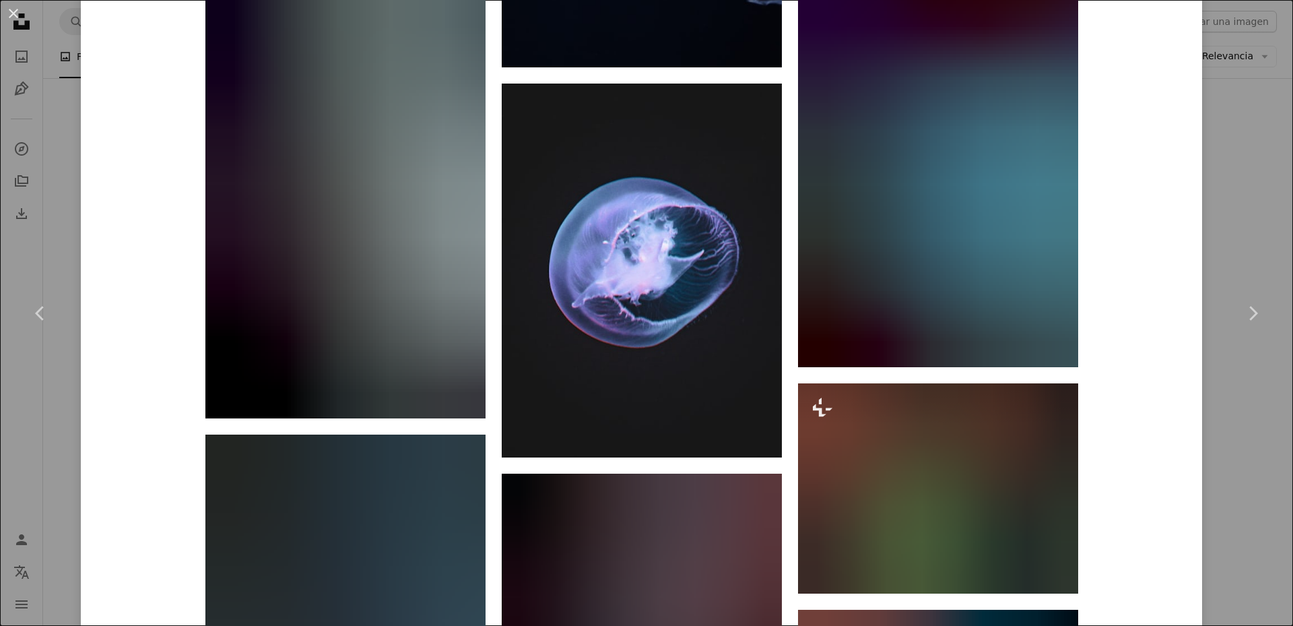
scroll to position [3901, 0]
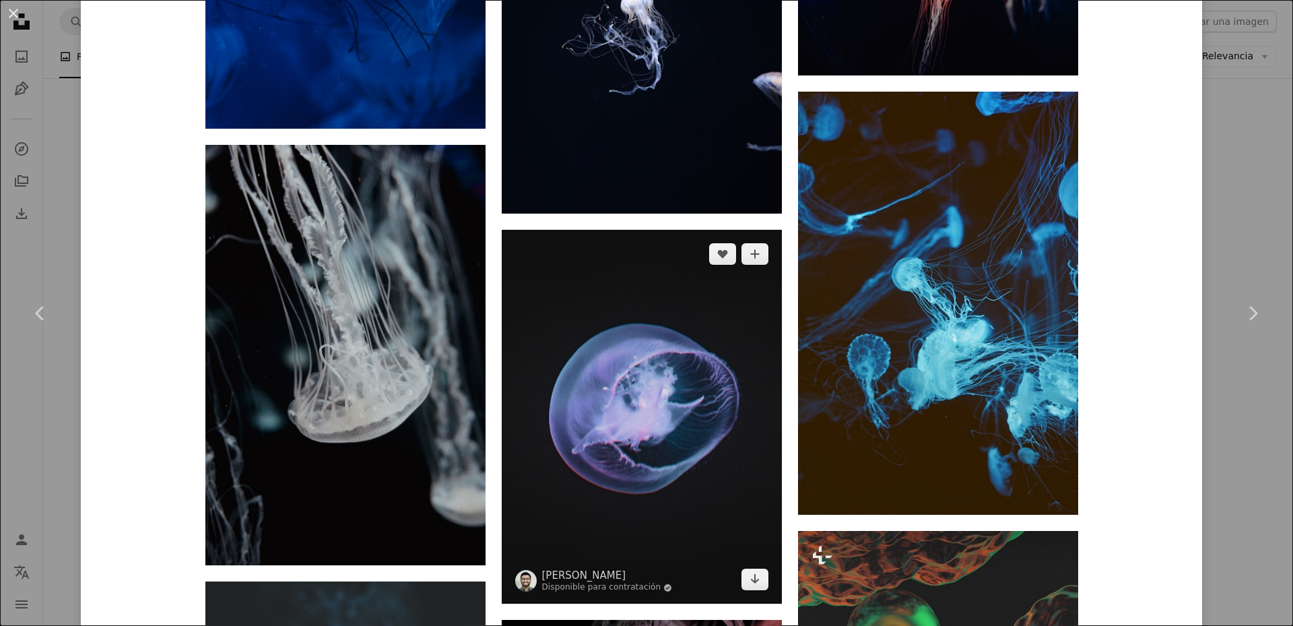
click at [721, 373] on img at bounding box center [642, 417] width 280 height 374
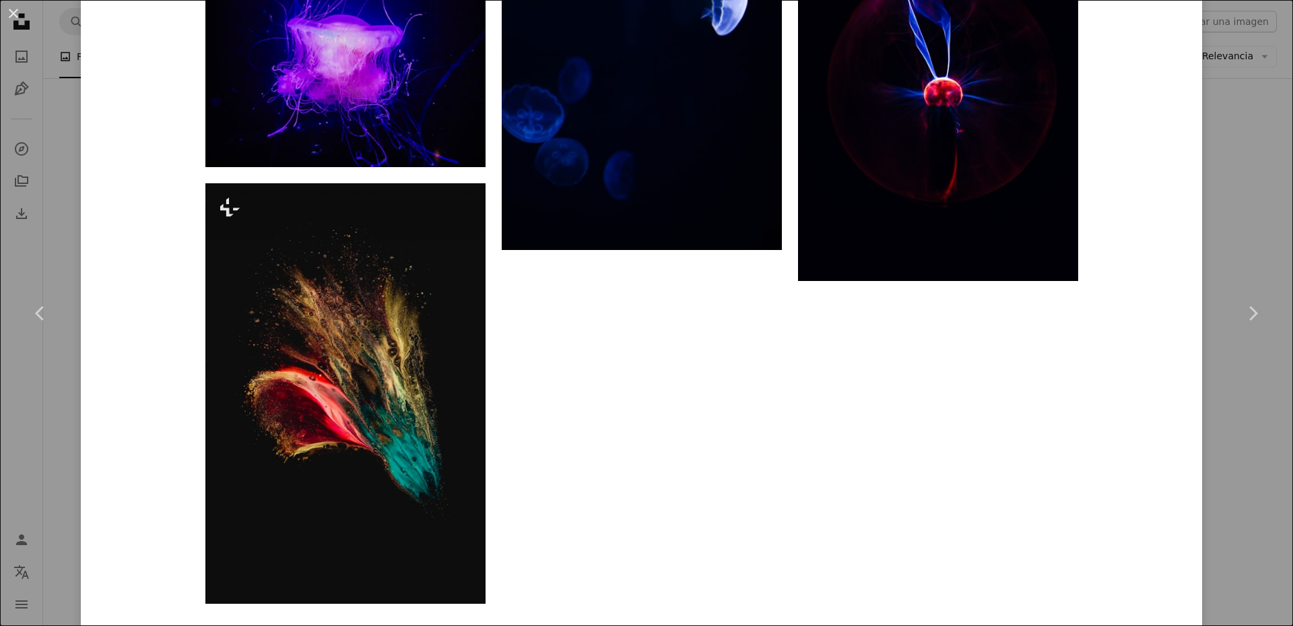
scroll to position [6614, 0]
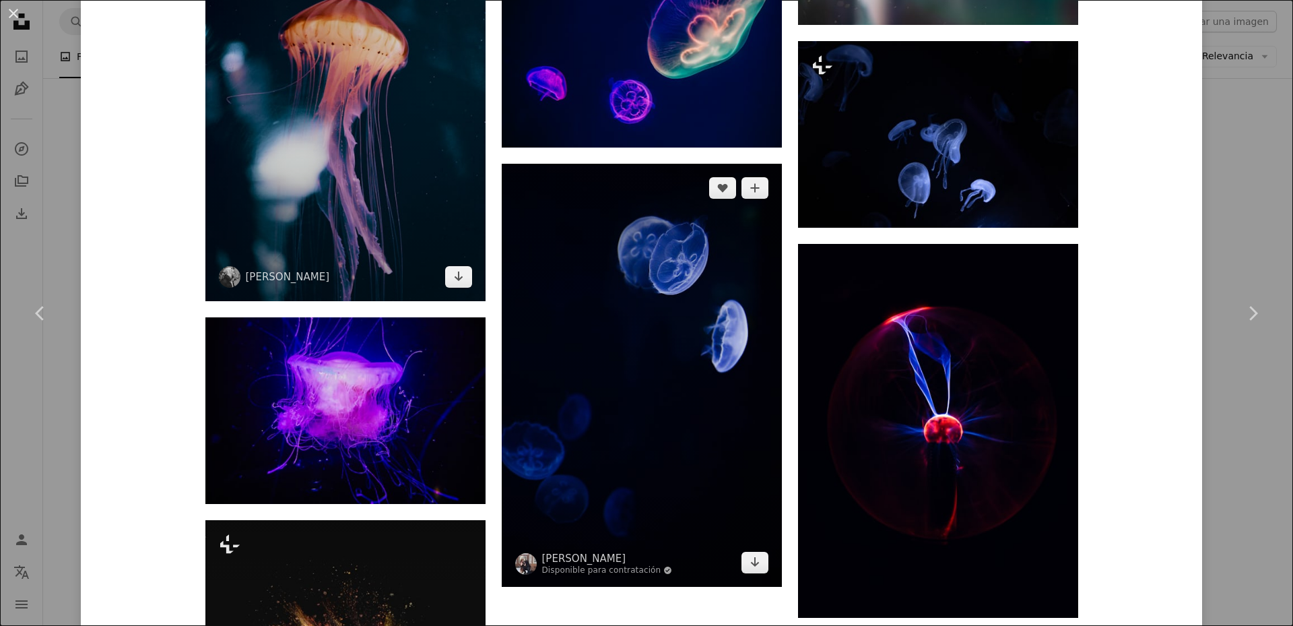
click at [417, 112] on img at bounding box center [345, 91] width 280 height 420
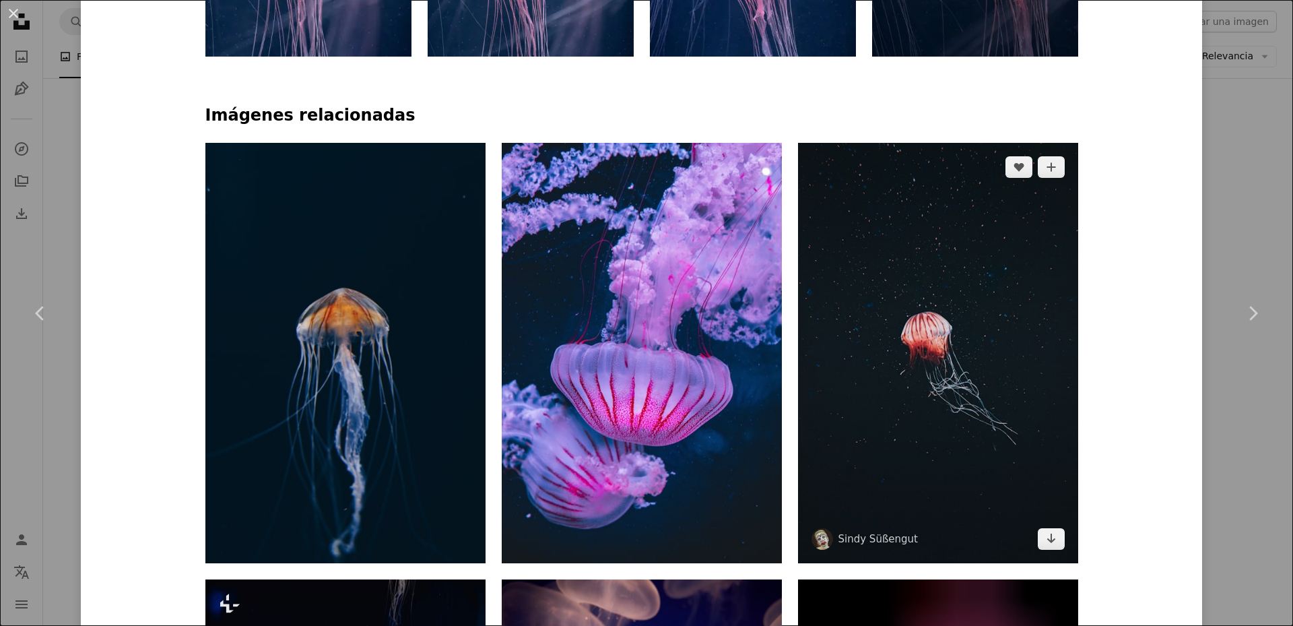
scroll to position [876, 0]
